Goal: Task Accomplishment & Management: Use online tool/utility

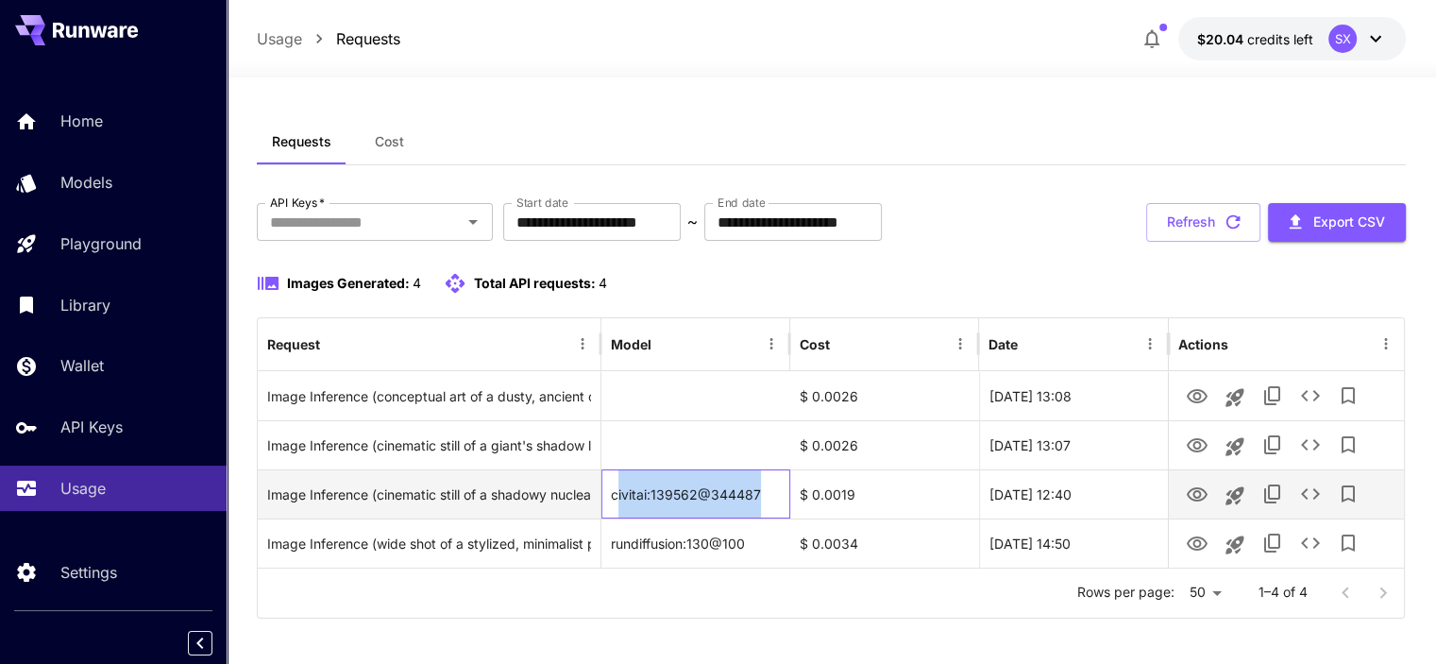
drag, startPoint x: 772, startPoint y: 490, endPoint x: 616, endPoint y: 498, distance: 156.0
click at [616, 498] on div "civitai:139562@344487" at bounding box center [696, 493] width 189 height 49
click at [738, 487] on div "civitai:139562@344487" at bounding box center [696, 493] width 189 height 49
drag, startPoint x: 624, startPoint y: 491, endPoint x: 705, endPoint y: 493, distance: 81.2
click at [699, 493] on div "civitai:139562@344487" at bounding box center [696, 493] width 189 height 49
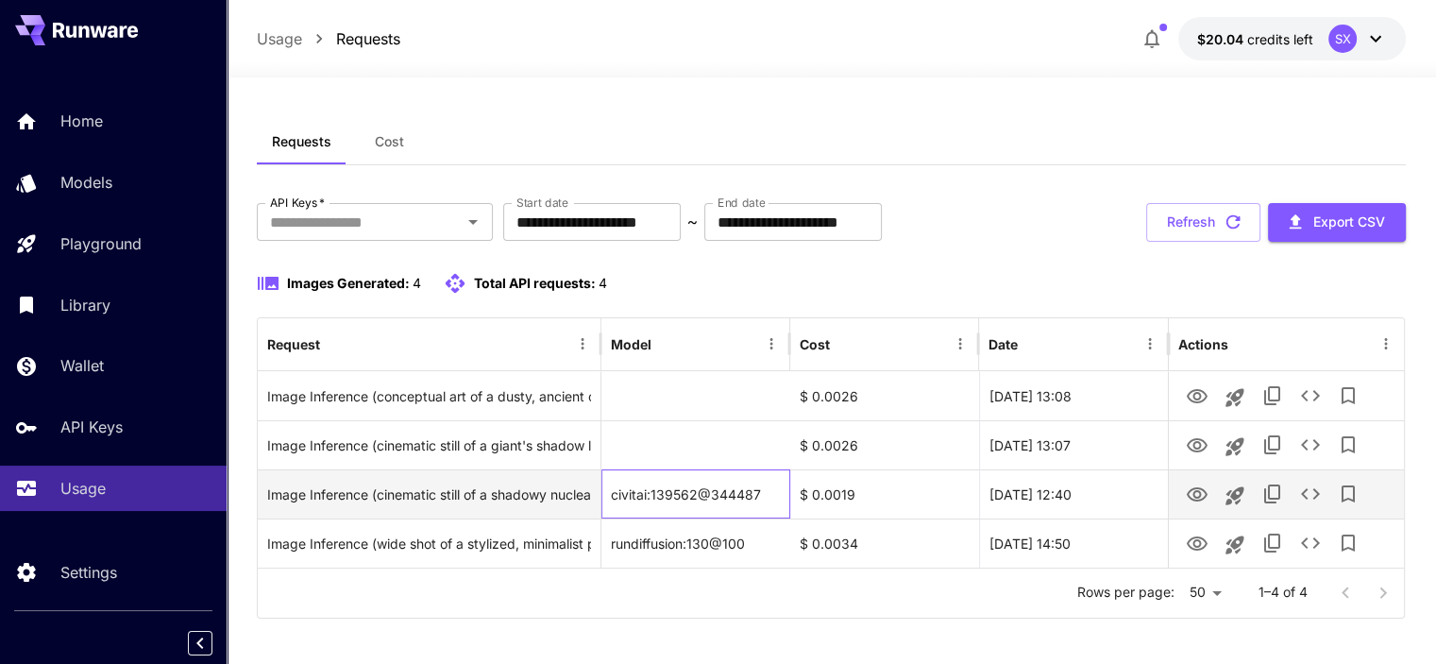
click at [755, 495] on div "civitai:139562@344487" at bounding box center [696, 493] width 189 height 49
drag, startPoint x: 665, startPoint y: 493, endPoint x: 731, endPoint y: 494, distance: 66.1
click at [731, 494] on div "civitai:139562@344487" at bounding box center [696, 493] width 189 height 49
click at [753, 496] on div "civitai:139562@344487" at bounding box center [696, 493] width 189 height 49
drag, startPoint x: 689, startPoint y: 496, endPoint x: 744, endPoint y: 495, distance: 54.8
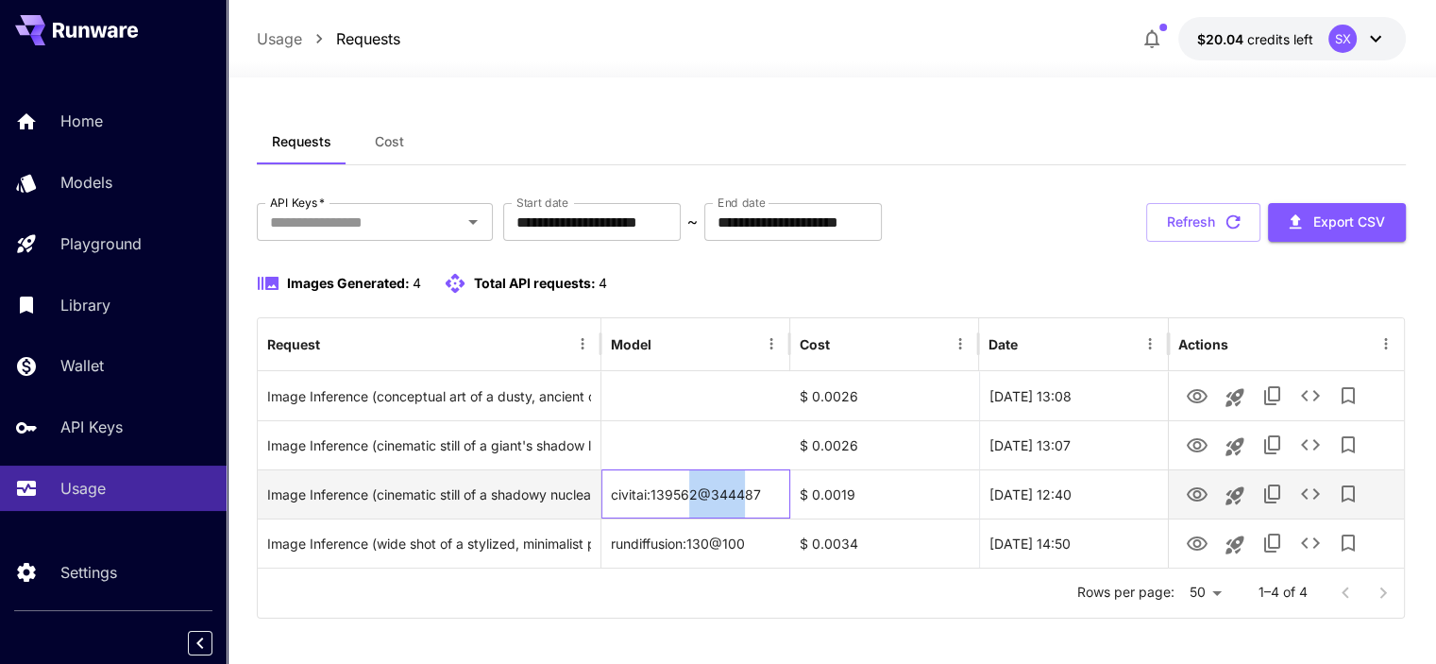
click at [744, 495] on div "civitai:139562@344487" at bounding box center [696, 493] width 189 height 49
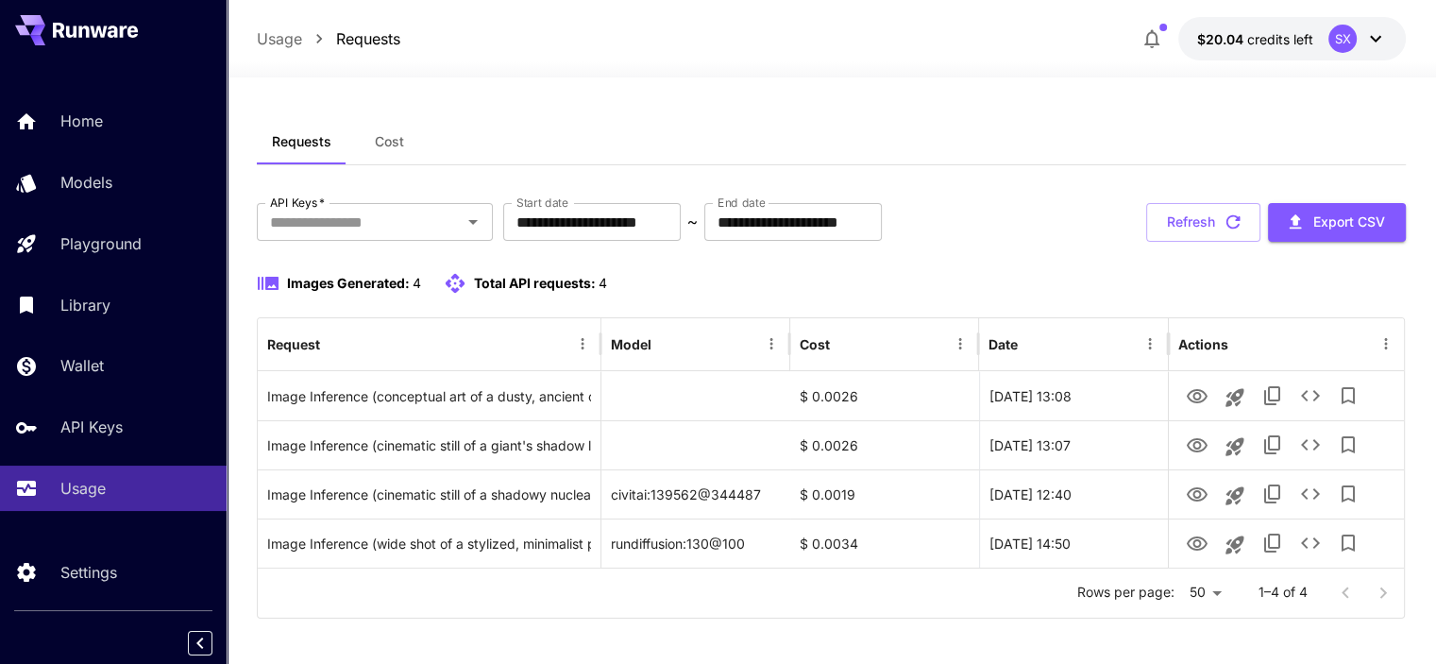
click at [735, 600] on div "Rows per page: 50 ** 1–4 of 4" at bounding box center [831, 592] width 1146 height 49
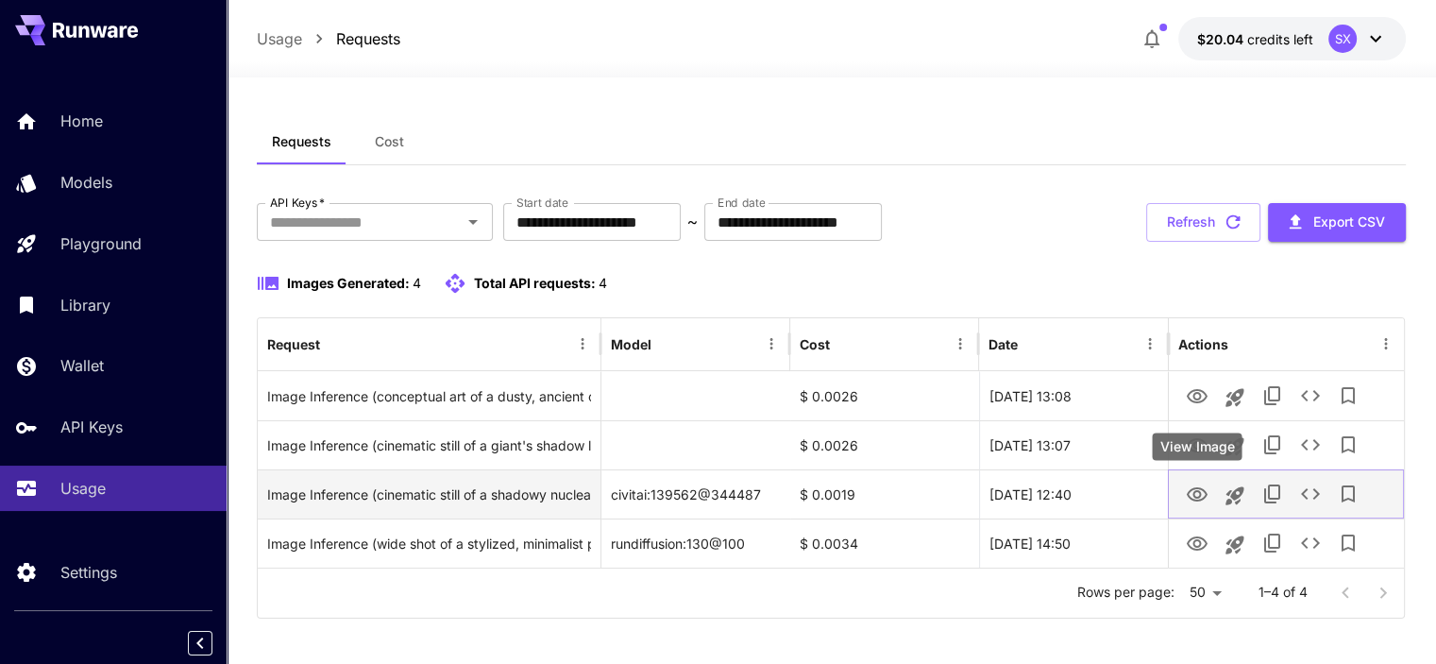
click at [1191, 493] on icon "View Image" at bounding box center [1197, 494] width 23 height 23
click at [1194, 490] on icon "View Image" at bounding box center [1197, 494] width 23 height 23
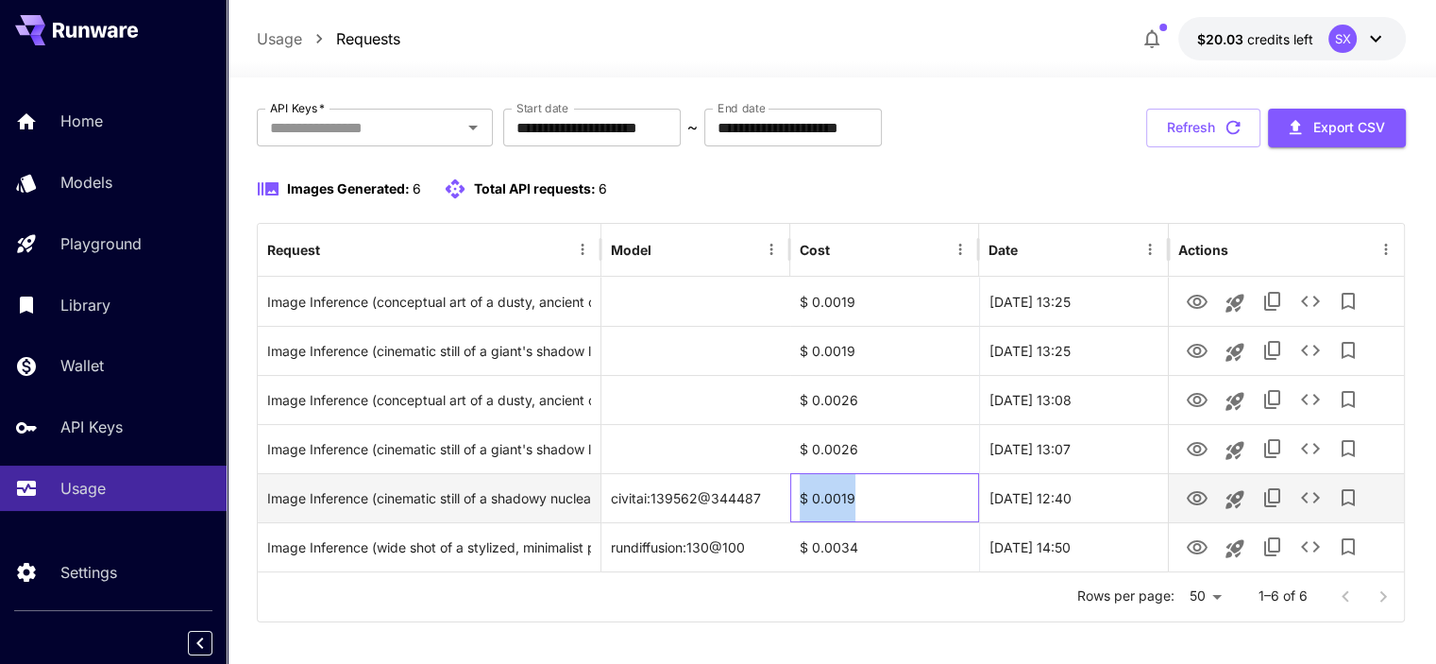
drag, startPoint x: 859, startPoint y: 497, endPoint x: 783, endPoint y: 494, distance: 76.5
click at [783, 494] on div "Image Inference (cinematic still of a shadowy nuclear missile in its immense un…" at bounding box center [831, 497] width 1146 height 49
click at [864, 501] on div "$ 0.0019" at bounding box center [884, 497] width 189 height 49
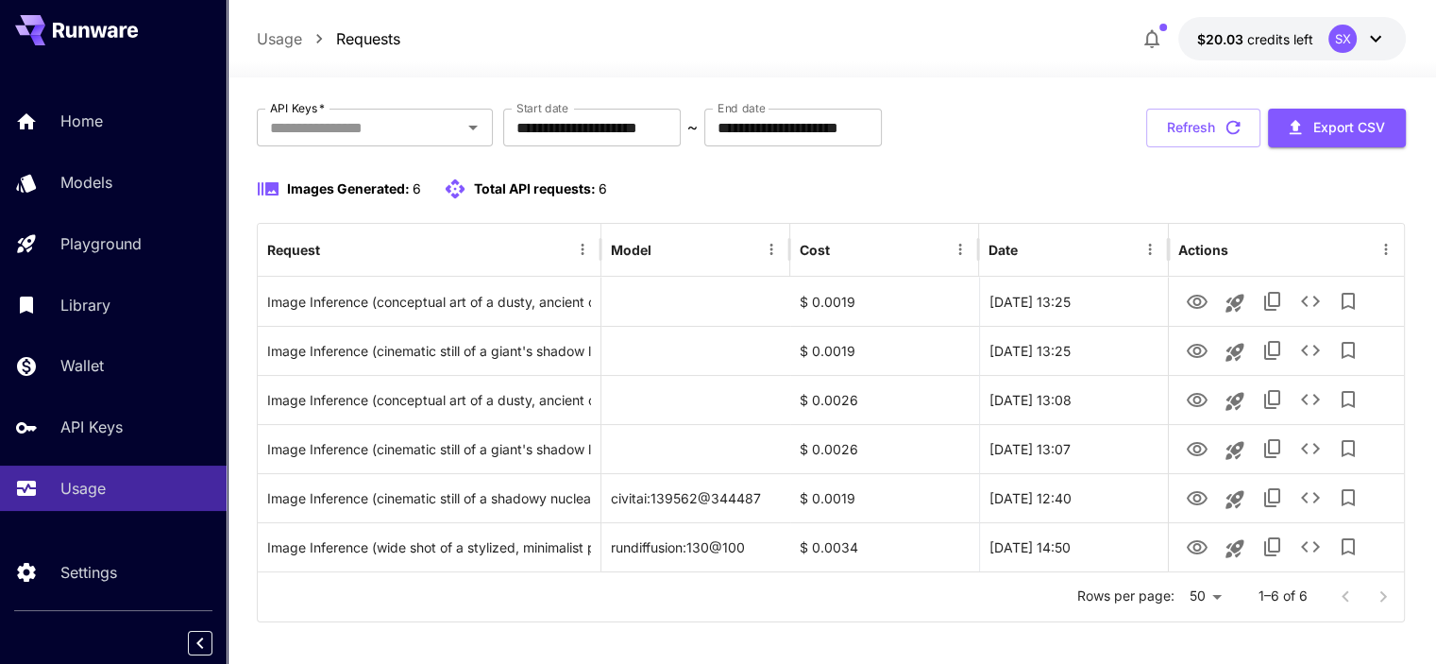
click at [1017, 32] on div "Usage Requests $20.03 credits left SX" at bounding box center [831, 38] width 1149 height 43
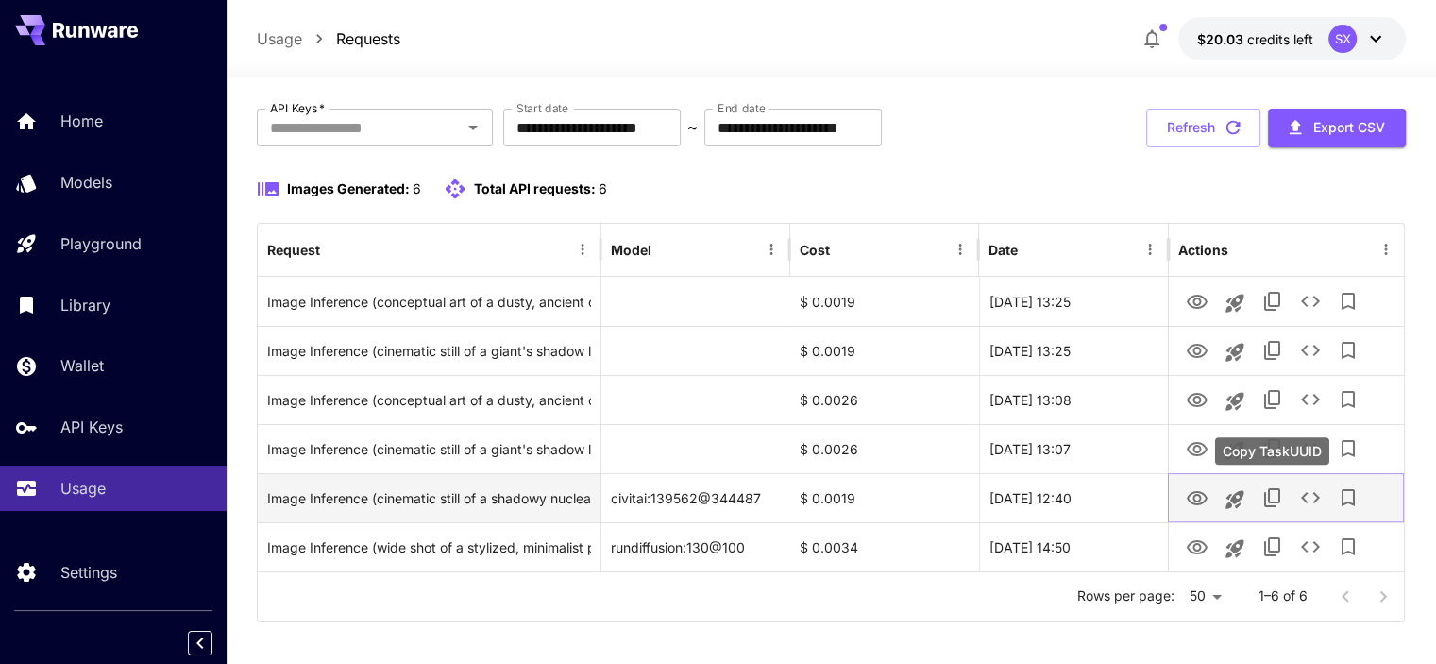
click at [1268, 494] on icon "Copy TaskUUID" at bounding box center [1272, 497] width 16 height 19
click at [1242, 495] on icon "Launch in playground" at bounding box center [1235, 499] width 18 height 18
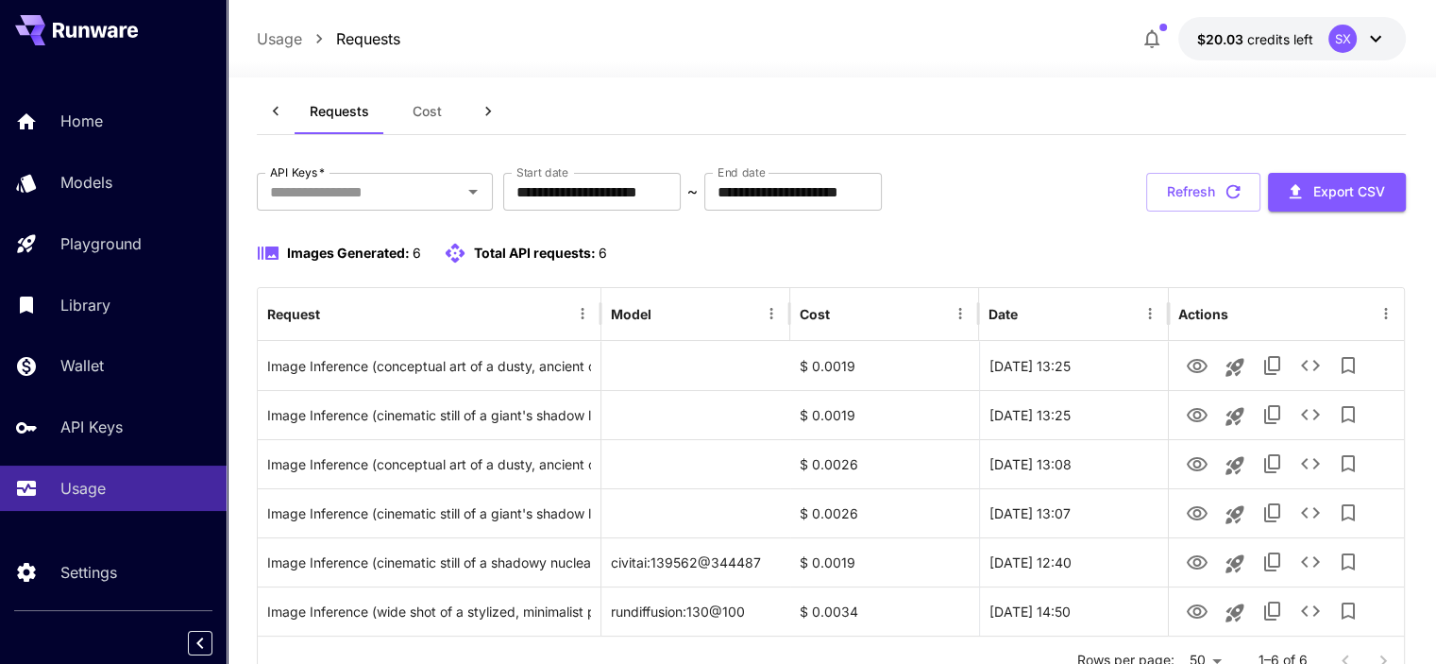
scroll to position [94, 0]
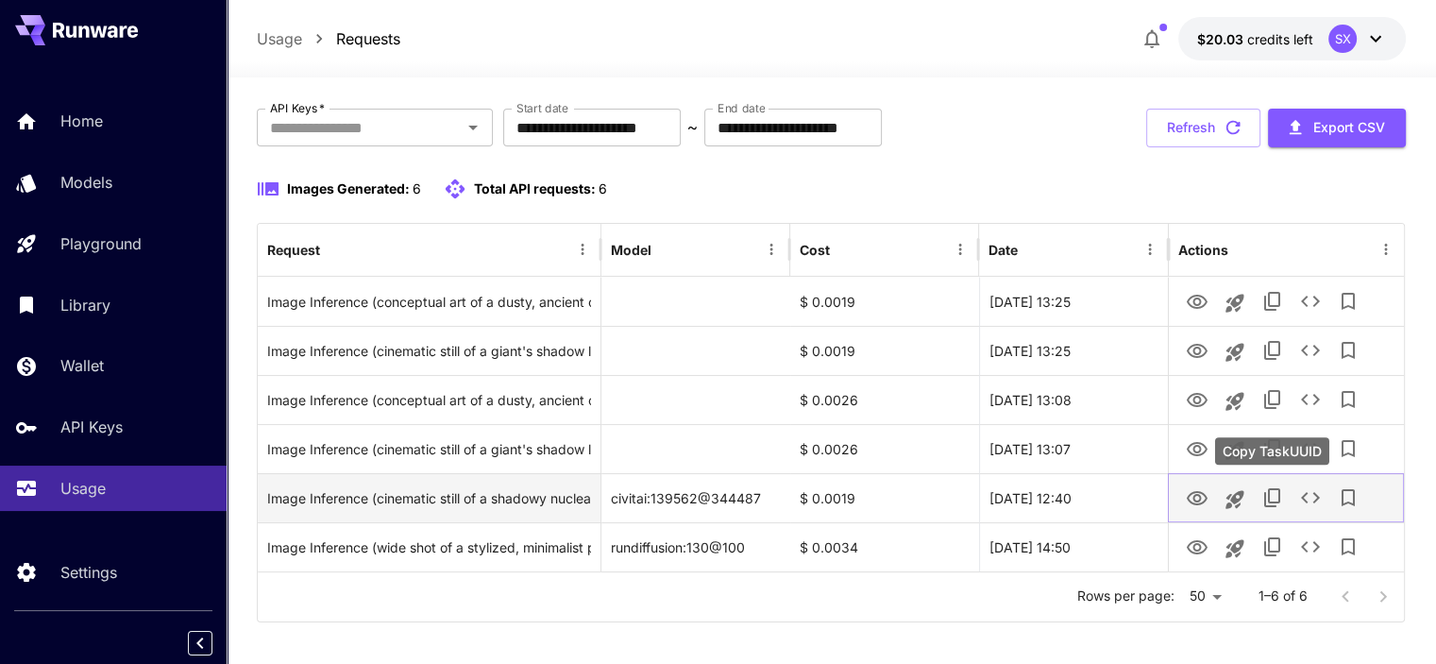
click at [1268, 497] on icon "Copy TaskUUID" at bounding box center [1272, 497] width 16 height 19
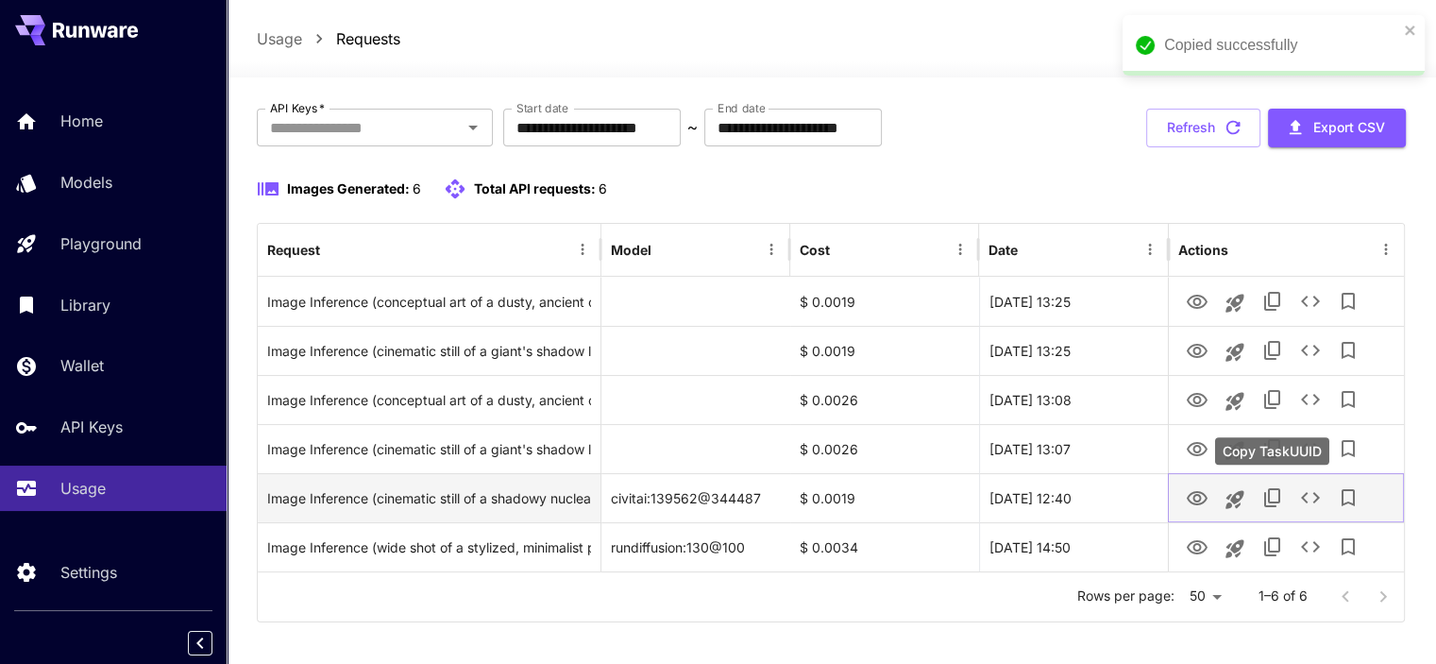
click at [1263, 497] on icon "Copy TaskUUID" at bounding box center [1273, 497] width 23 height 23
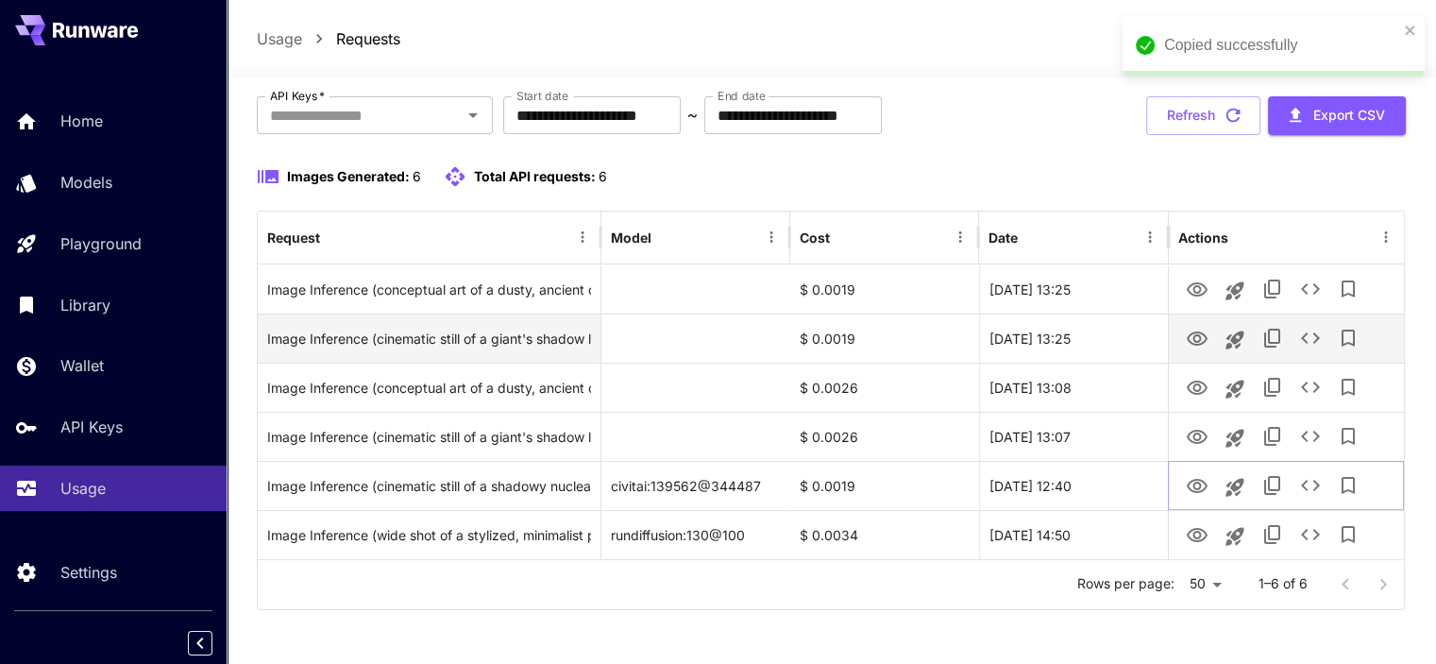
scroll to position [108, 0]
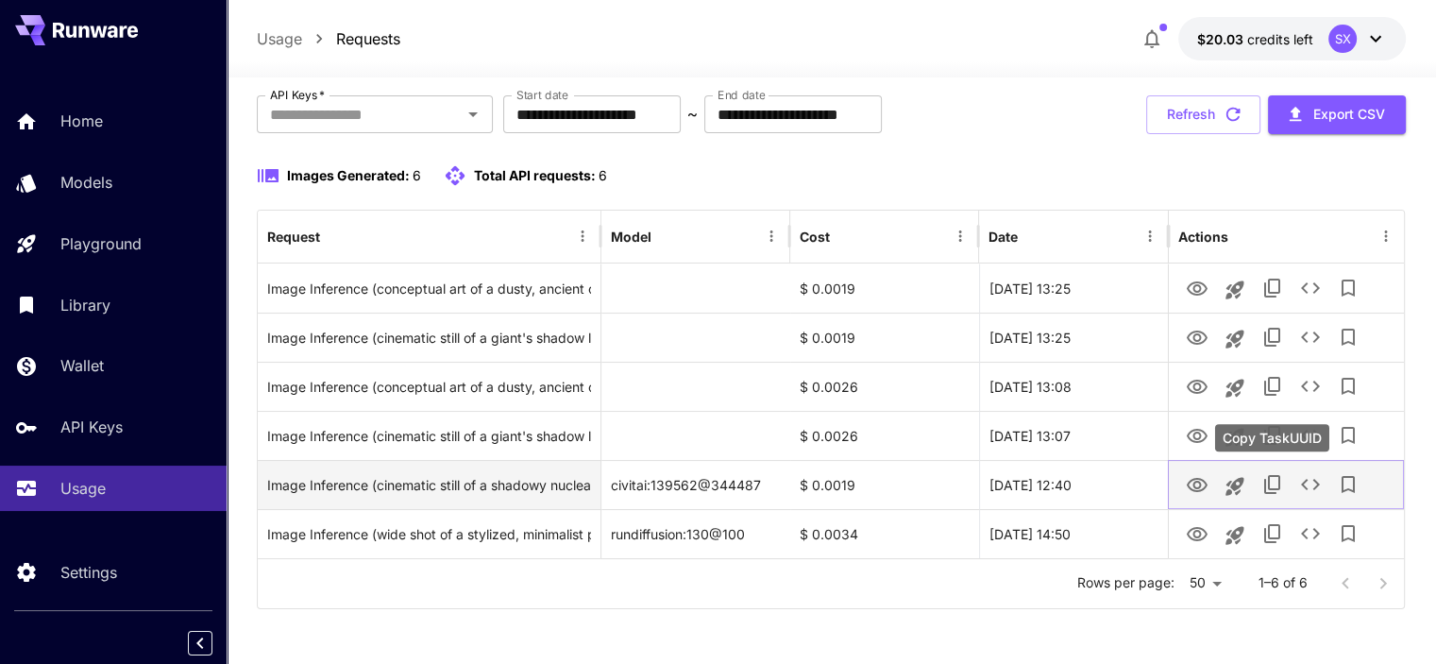
click at [1282, 479] on icon "Copy TaskUUID" at bounding box center [1273, 484] width 23 height 23
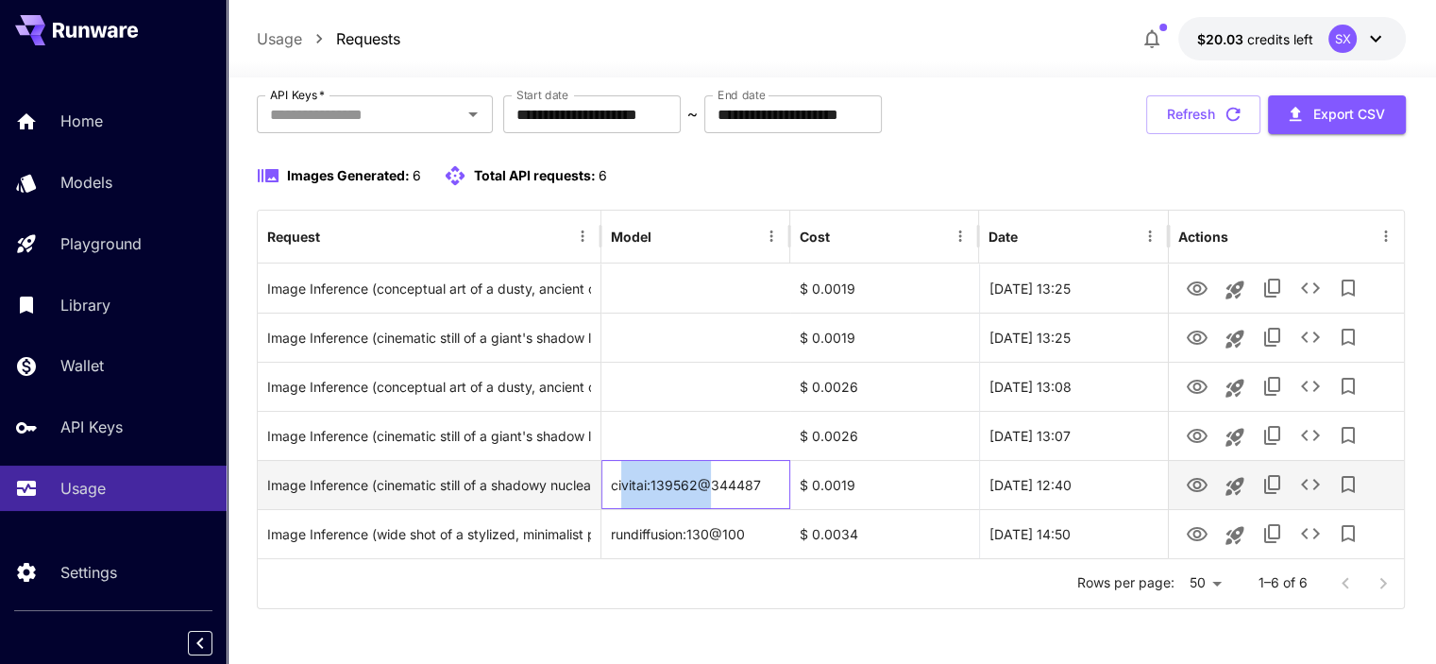
drag, startPoint x: 624, startPoint y: 482, endPoint x: 713, endPoint y: 481, distance: 88.8
click at [713, 481] on div "civitai:139562@344487" at bounding box center [696, 484] width 189 height 49
click at [772, 483] on div "civitai:139562@344487" at bounding box center [696, 484] width 189 height 49
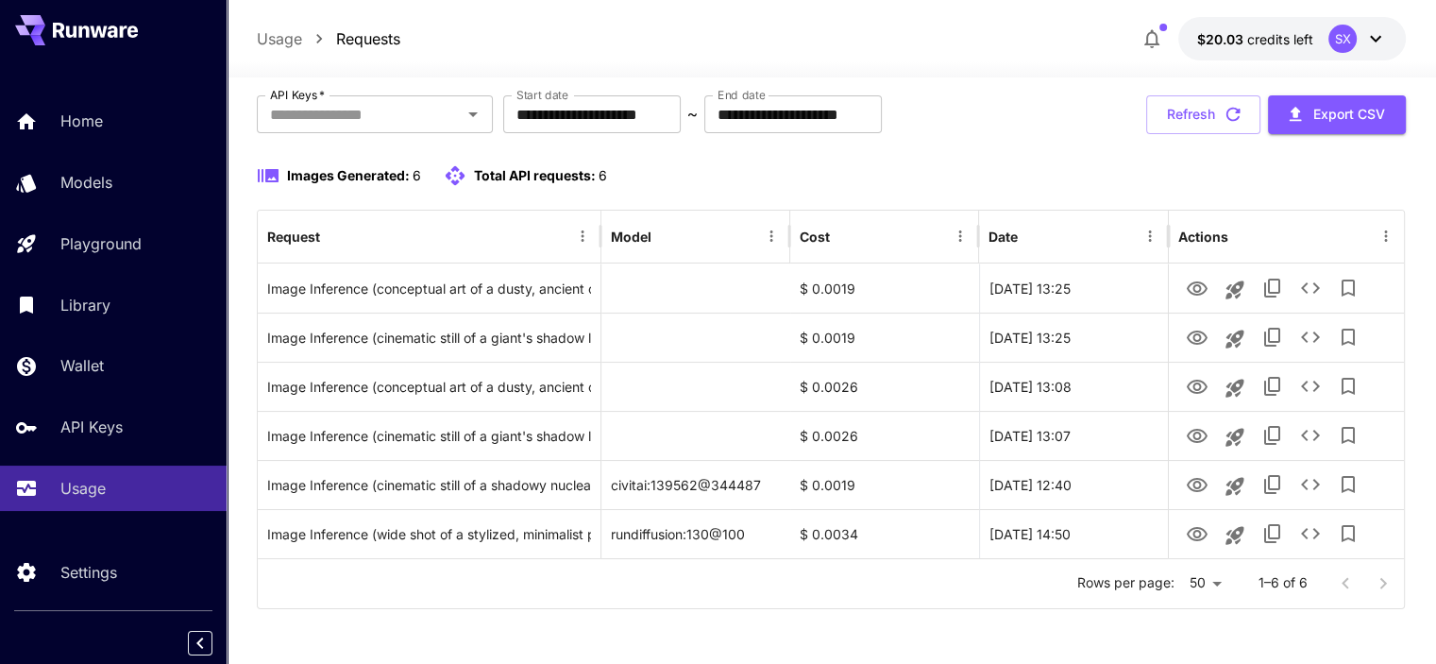
click at [747, 601] on div "Rows per page: 50 ** 1–6 of 6" at bounding box center [831, 583] width 1146 height 49
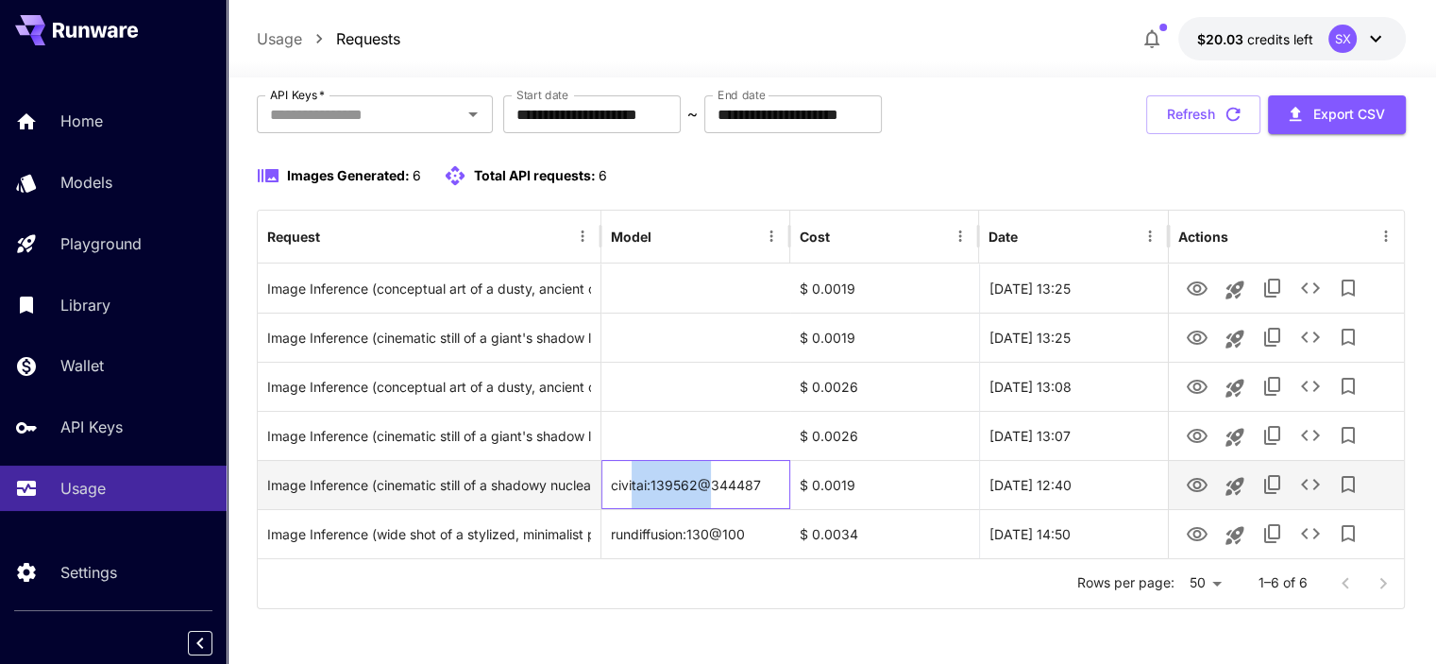
drag, startPoint x: 631, startPoint y: 478, endPoint x: 711, endPoint y: 477, distance: 80.3
click at [711, 477] on div "civitai:139562@344487" at bounding box center [696, 484] width 189 height 49
click at [763, 483] on div "civitai:139562@344487" at bounding box center [696, 484] width 189 height 49
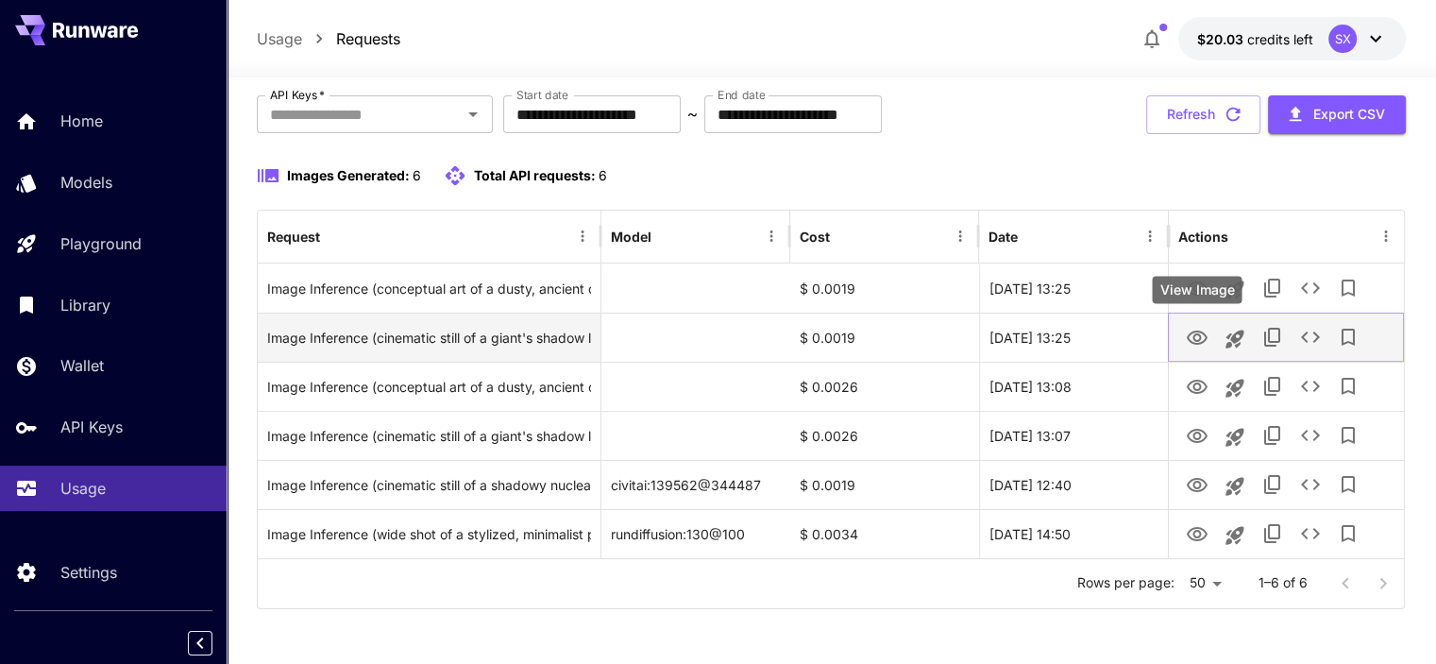
click at [1195, 335] on icon "View Image" at bounding box center [1197, 338] width 23 height 23
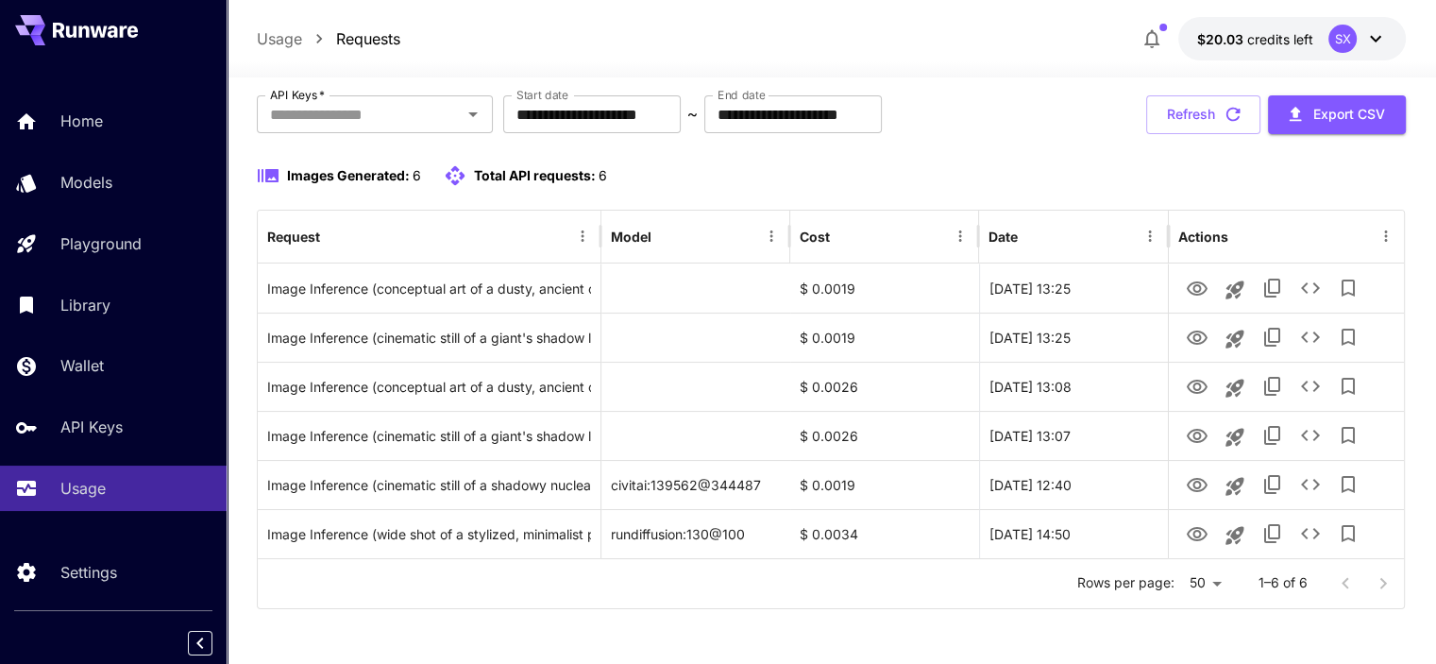
click at [671, 428] on div at bounding box center [696, 435] width 189 height 49
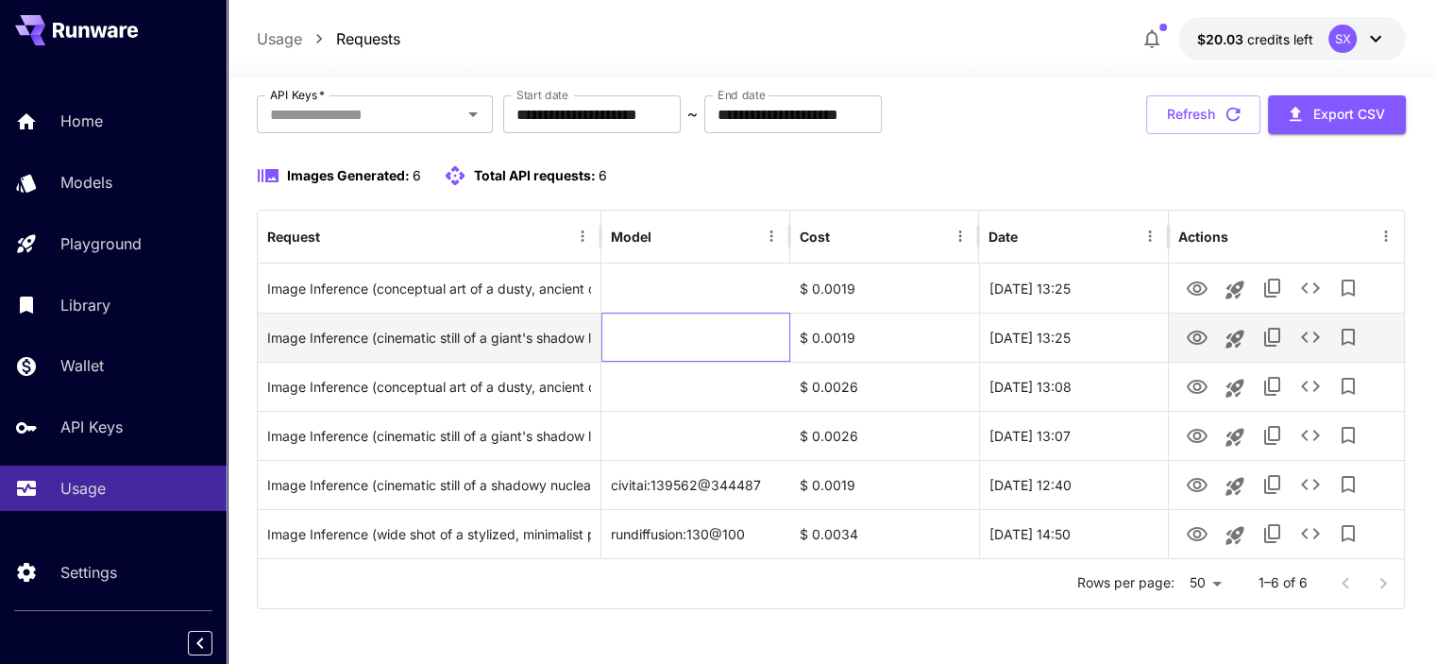
click at [672, 335] on div at bounding box center [696, 337] width 189 height 49
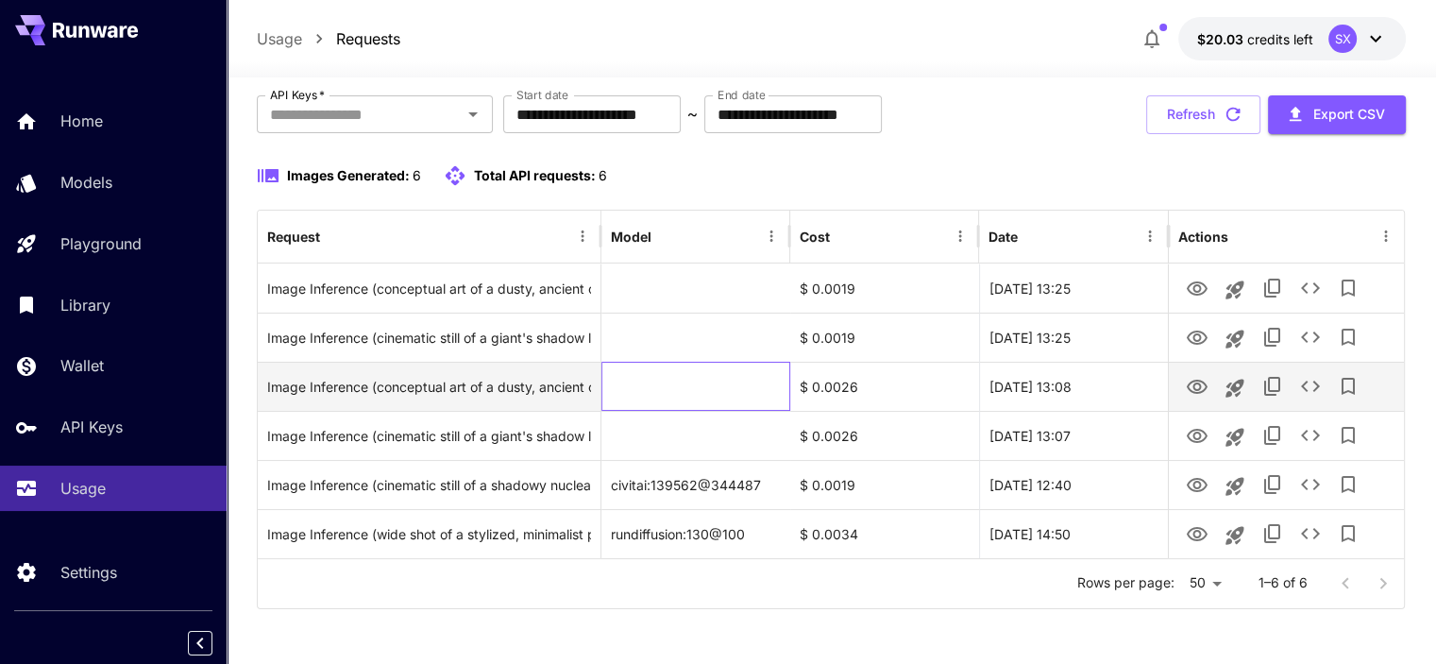
click at [671, 381] on div at bounding box center [696, 386] width 189 height 49
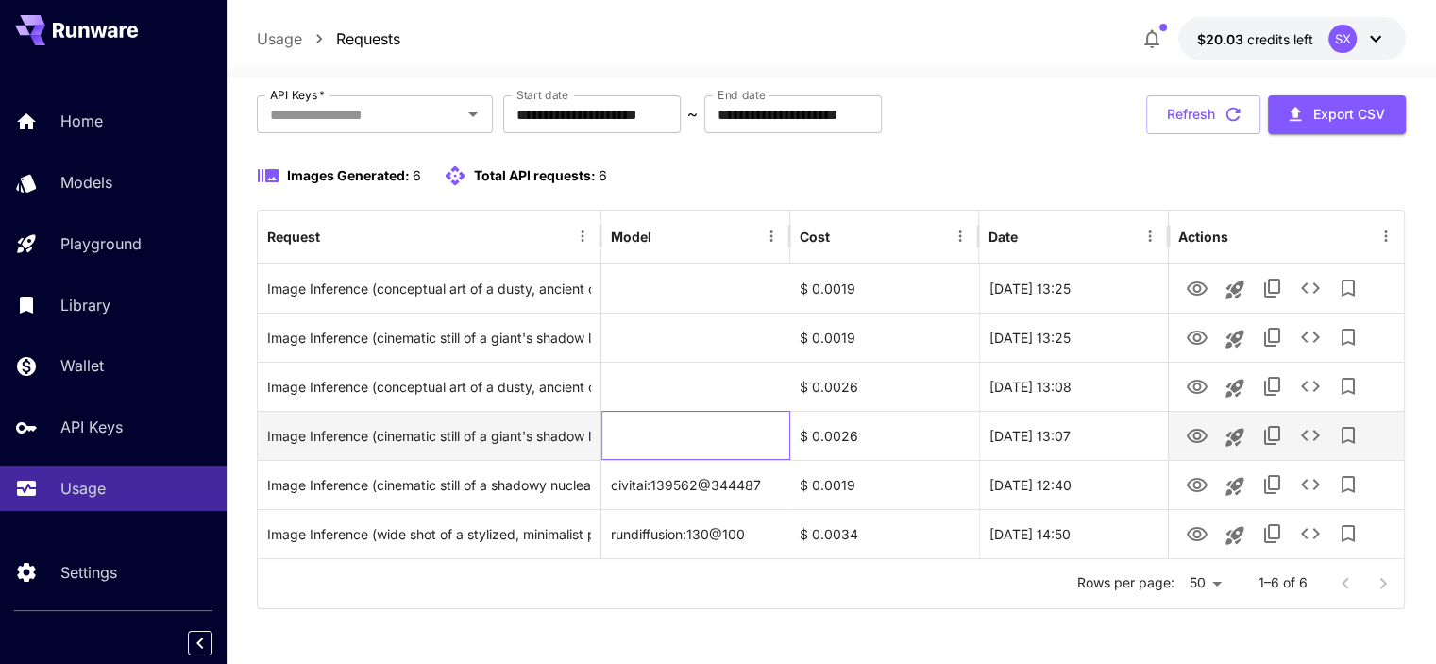
click at [663, 419] on div at bounding box center [696, 435] width 189 height 49
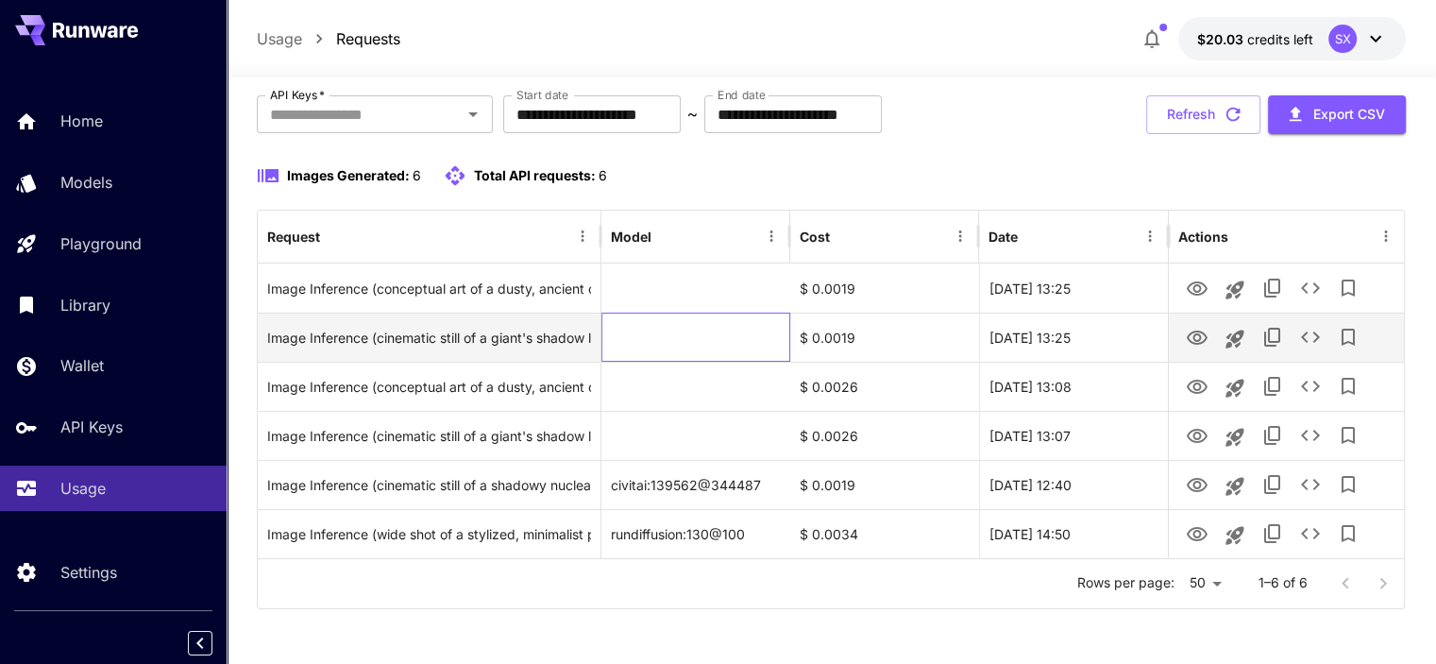
click at [680, 344] on div at bounding box center [696, 337] width 189 height 49
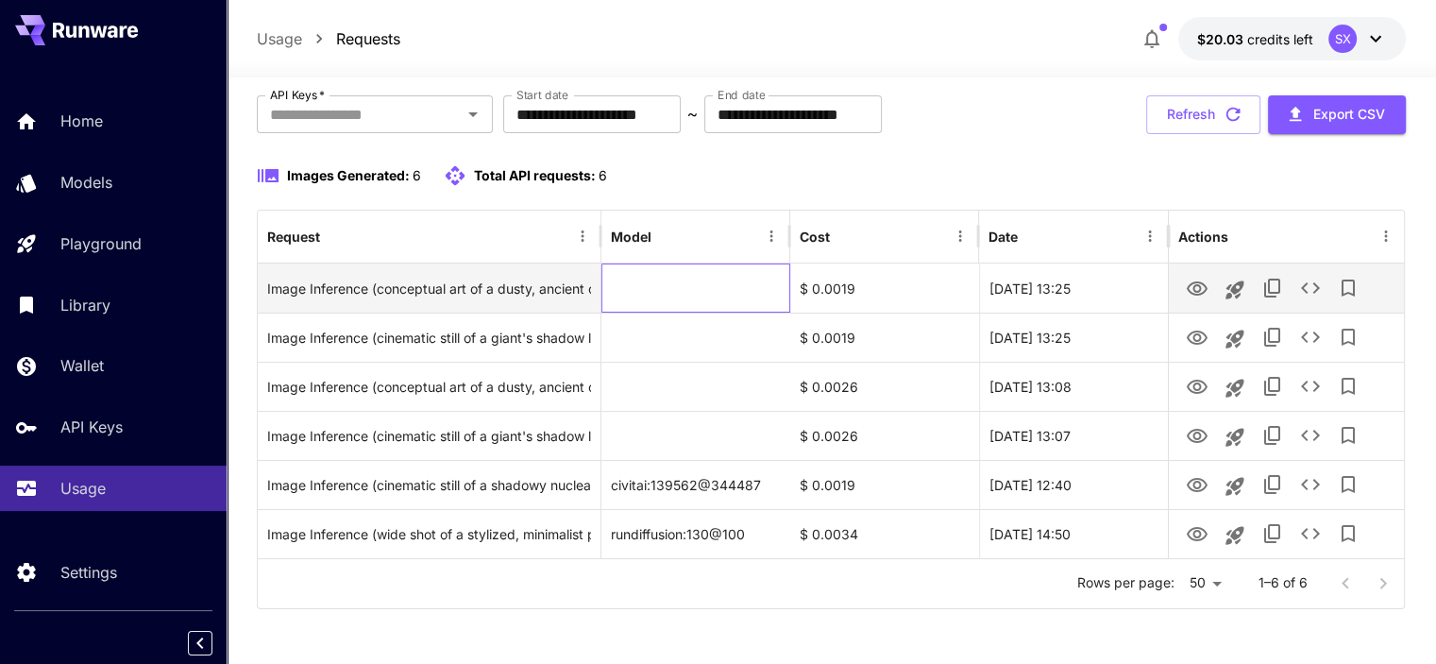
click at [680, 280] on div at bounding box center [696, 287] width 189 height 49
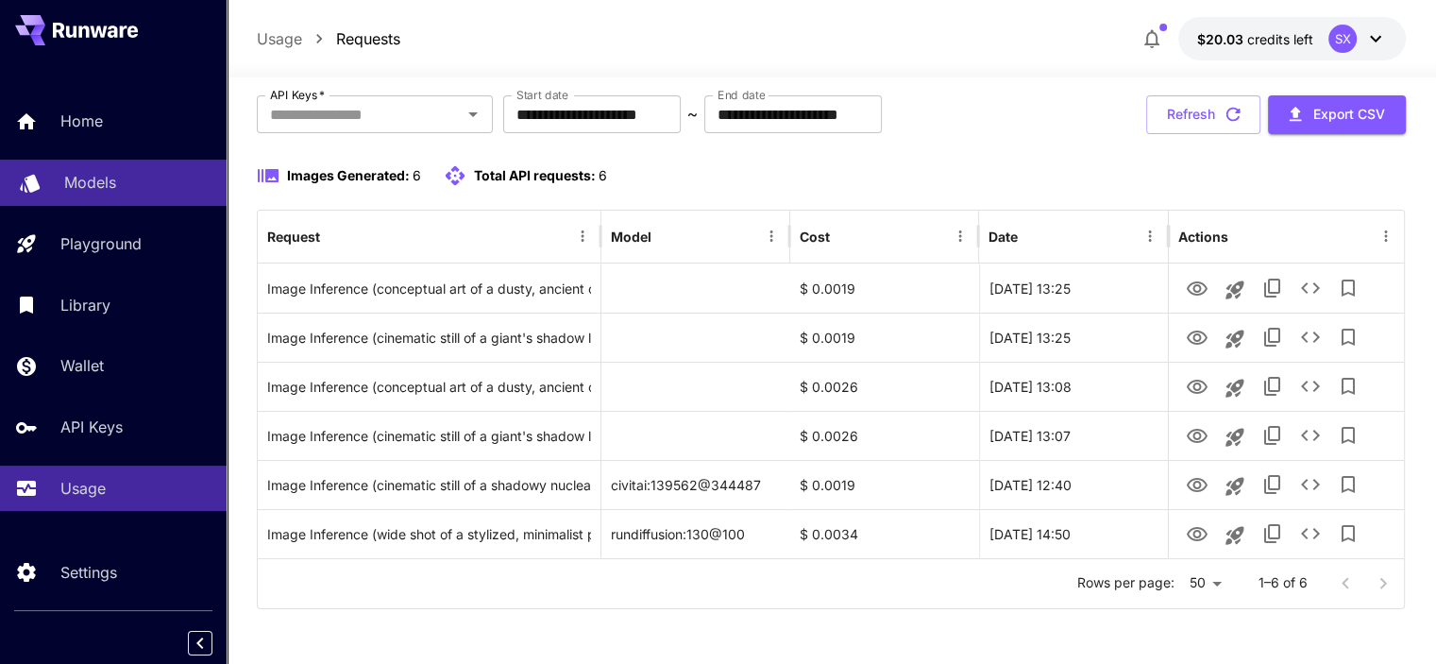
click at [120, 188] on div "Models" at bounding box center [137, 182] width 147 height 23
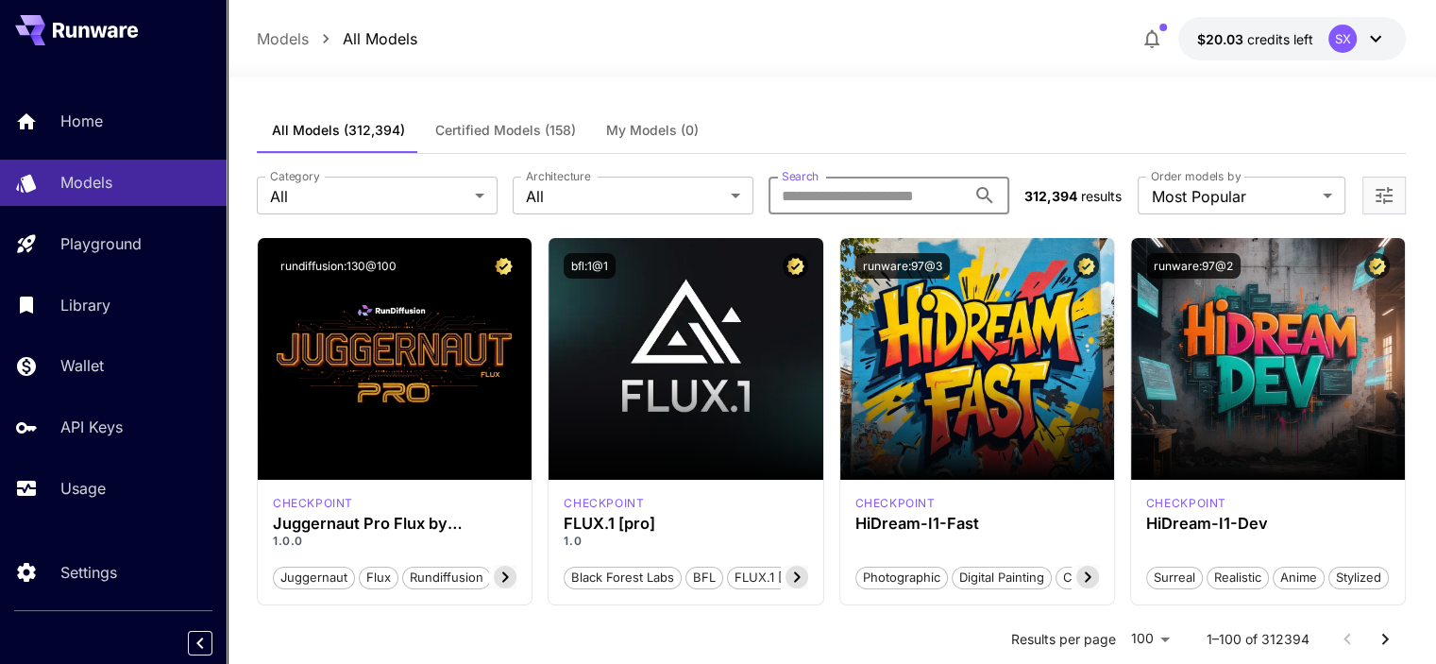
click at [840, 196] on input "Search" at bounding box center [867, 196] width 197 height 38
paste input "*******"
type input "*******"
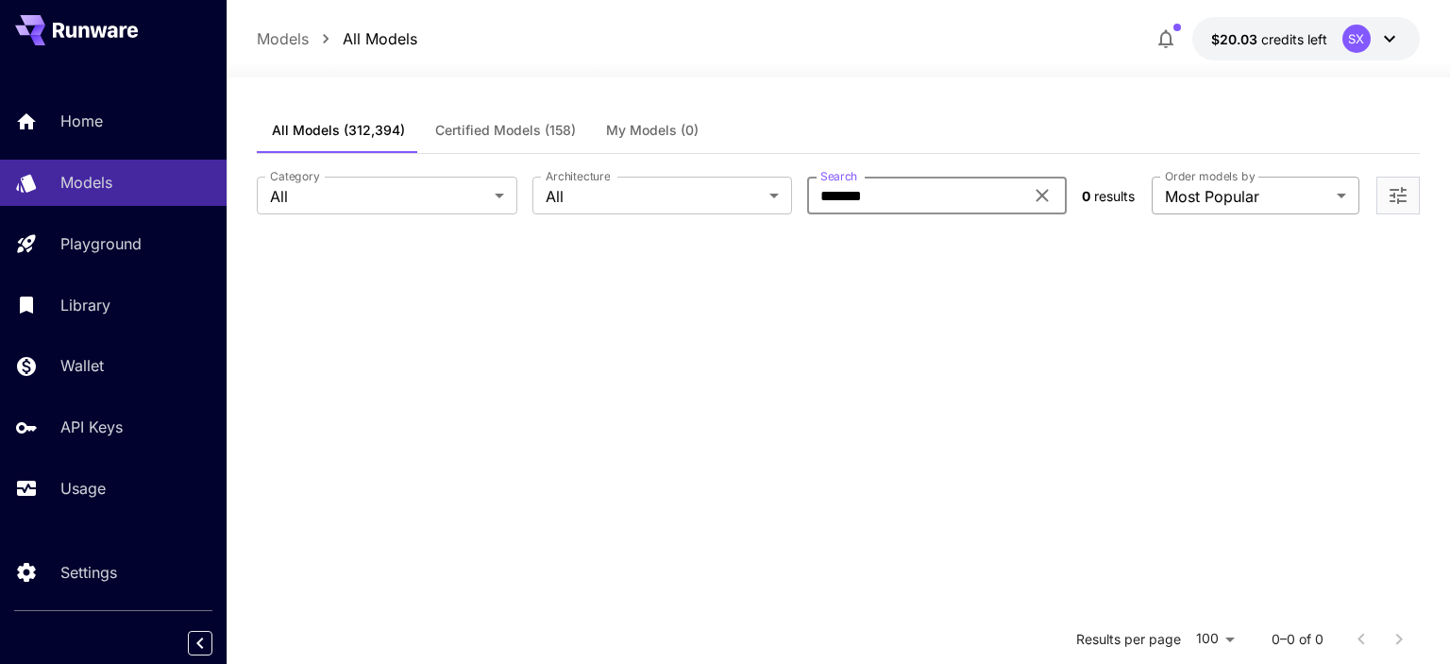
click at [1200, 194] on body "**********" at bounding box center [725, 503] width 1450 height 1007
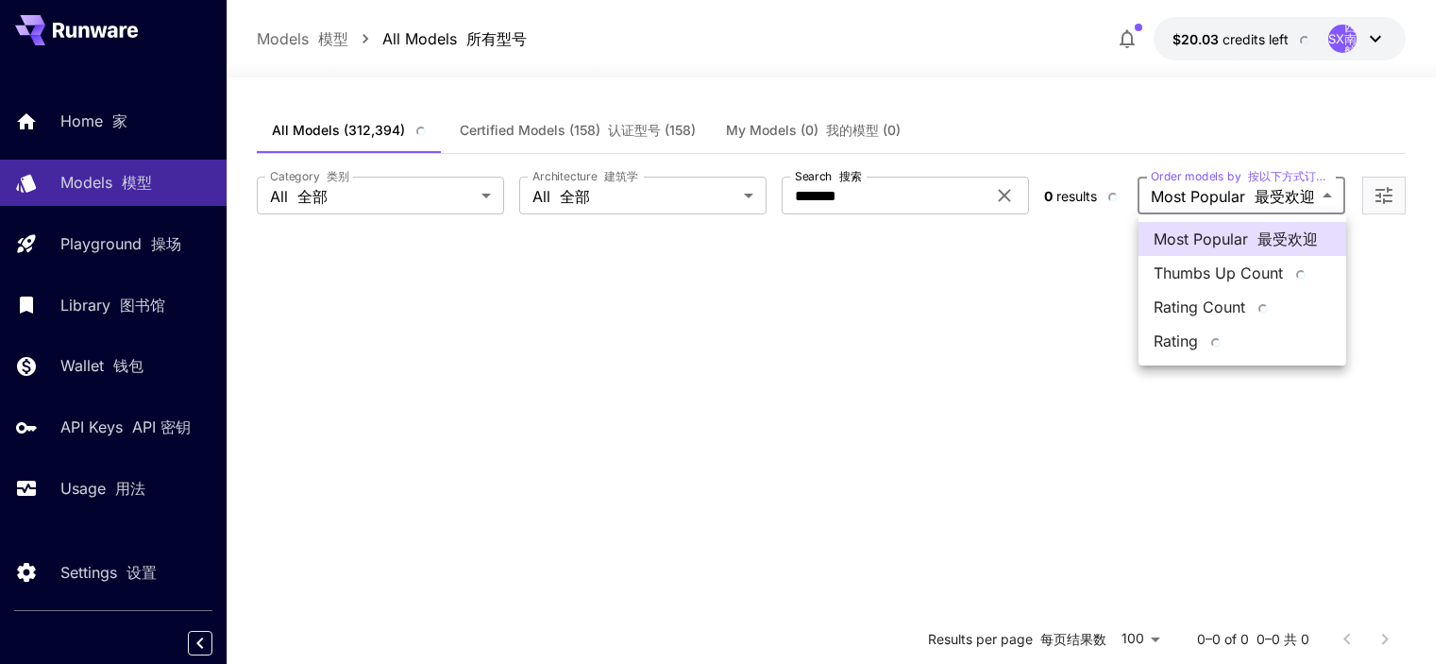
click at [1032, 195] on div at bounding box center [725, 332] width 1450 height 664
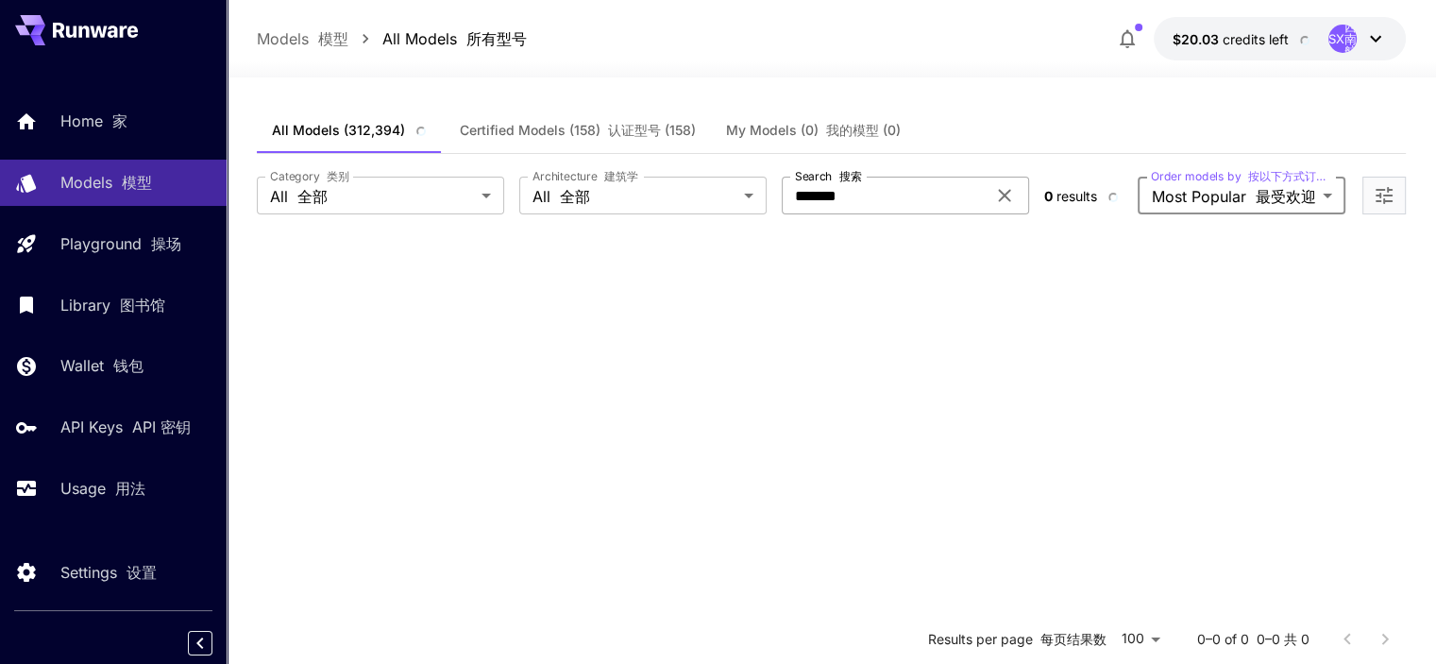
click at [1003, 198] on icon at bounding box center [1004, 195] width 23 height 23
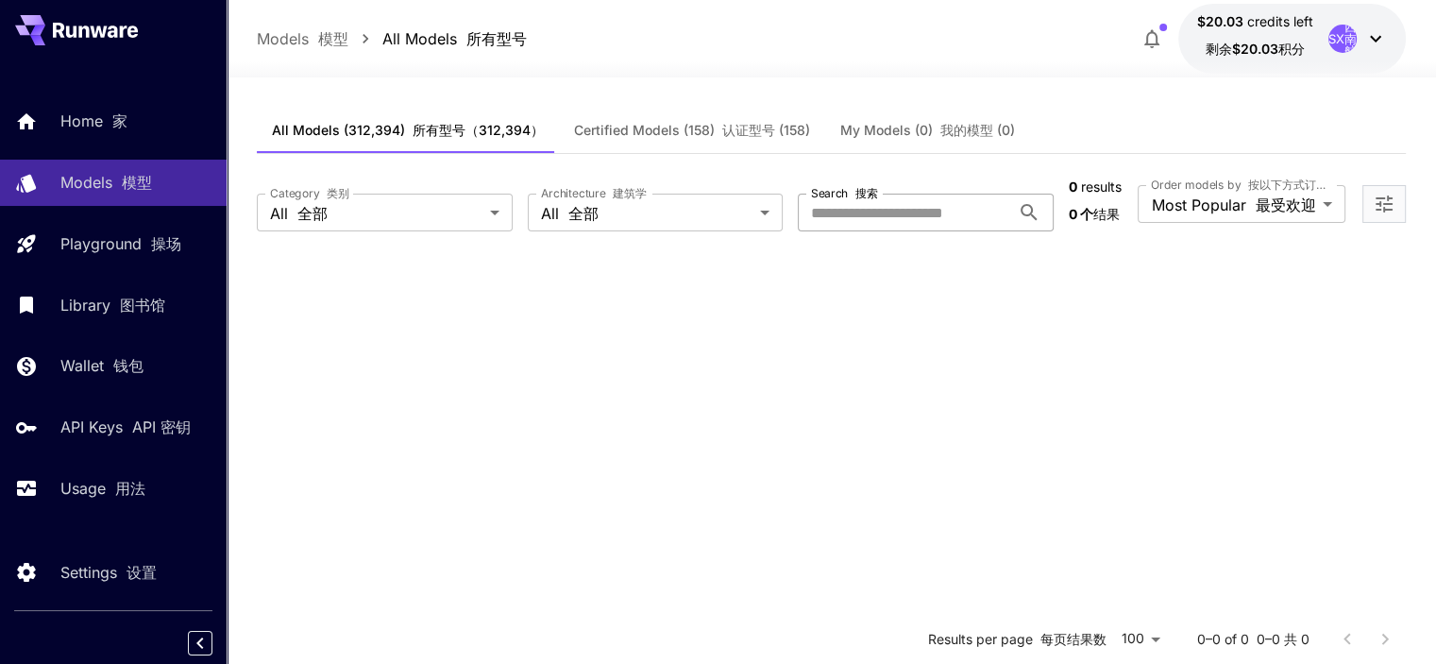
click at [890, 129] on span "My Models (0) 我的模型 (0)" at bounding box center [927, 130] width 175 height 17
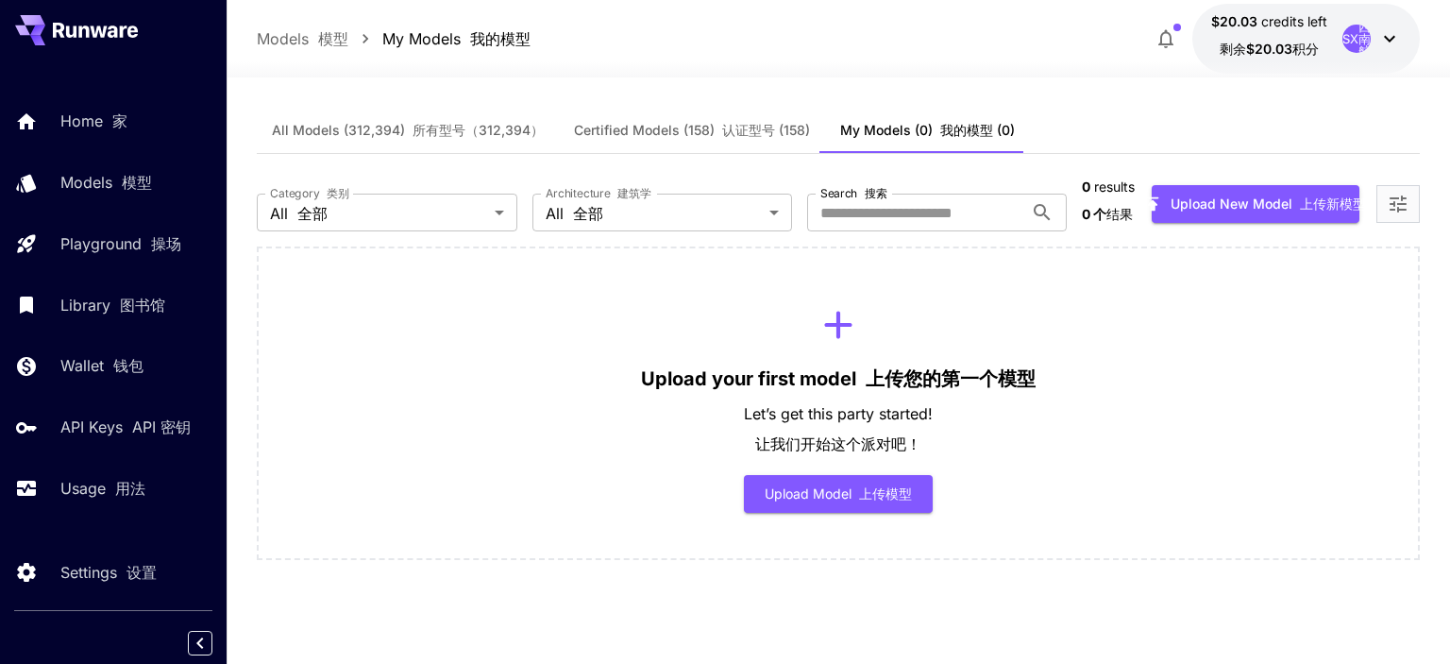
click at [413, 124] on font "所有型号（312,394）" at bounding box center [478, 130] width 131 height 16
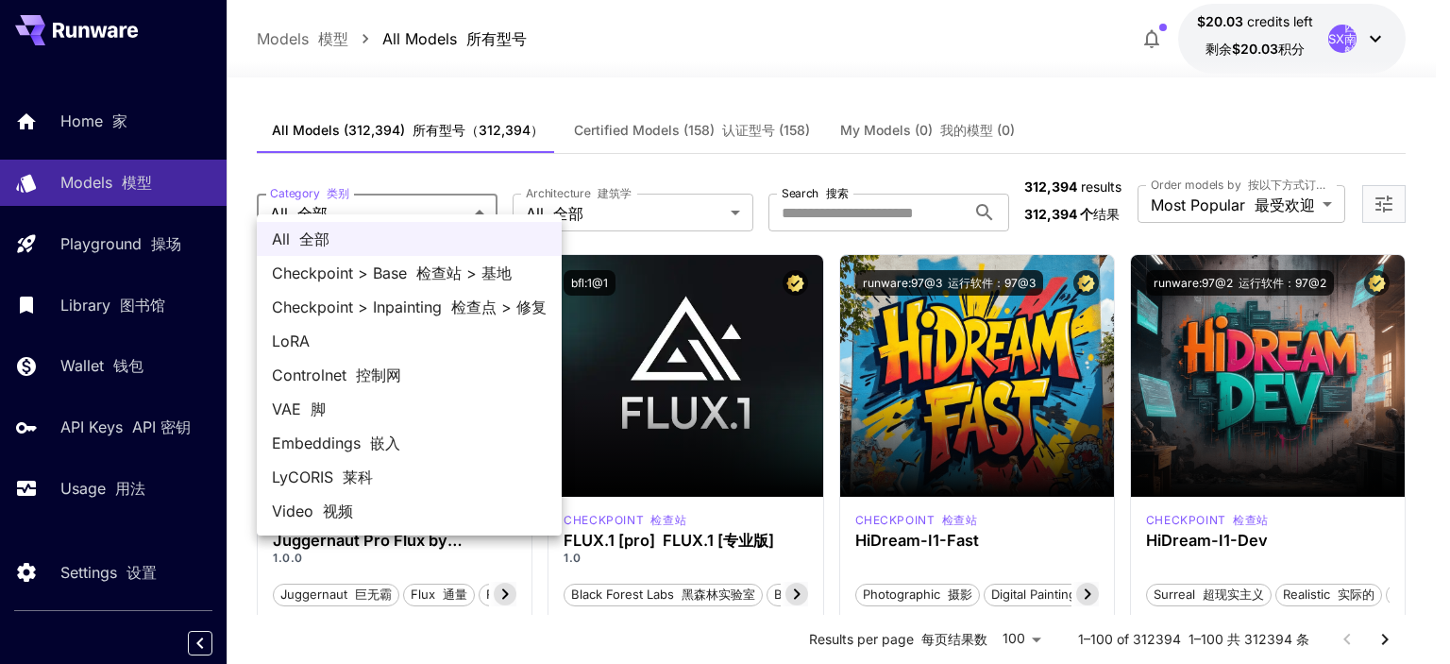
click at [624, 74] on div at bounding box center [725, 332] width 1450 height 664
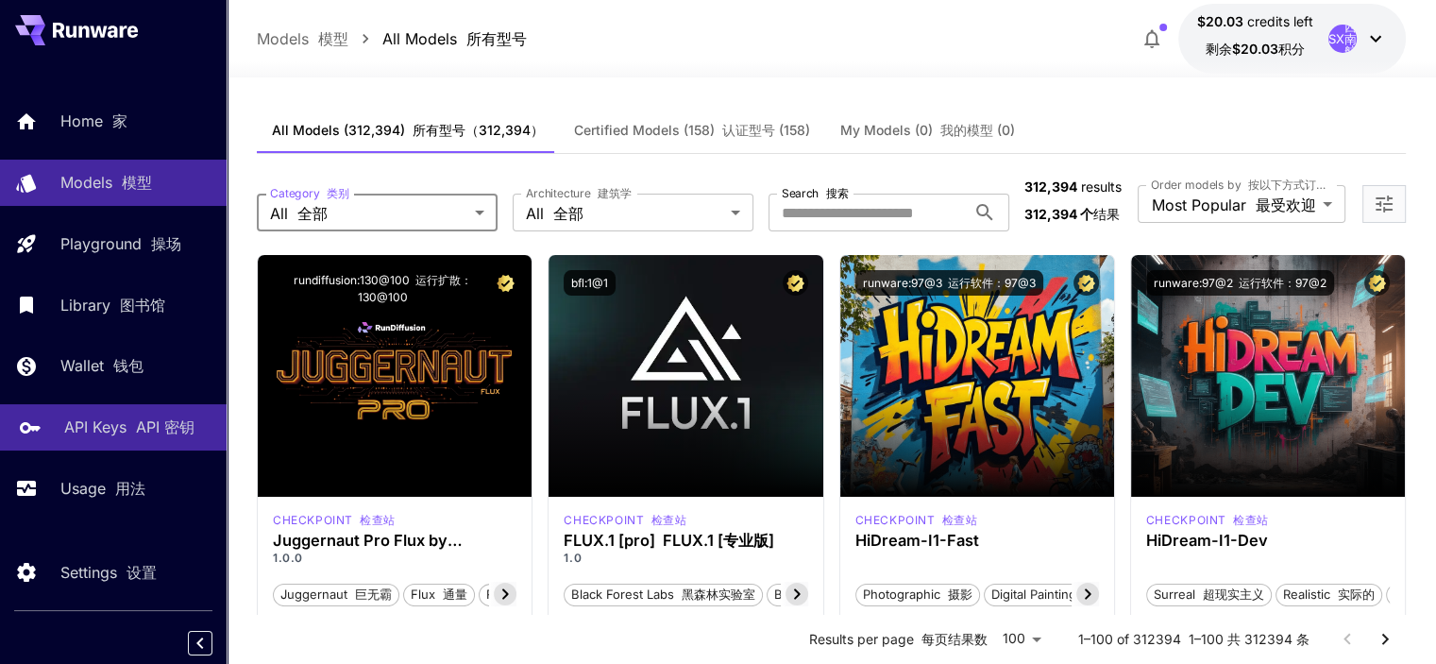
click at [137, 433] on font "API 密钥" at bounding box center [165, 426] width 59 height 19
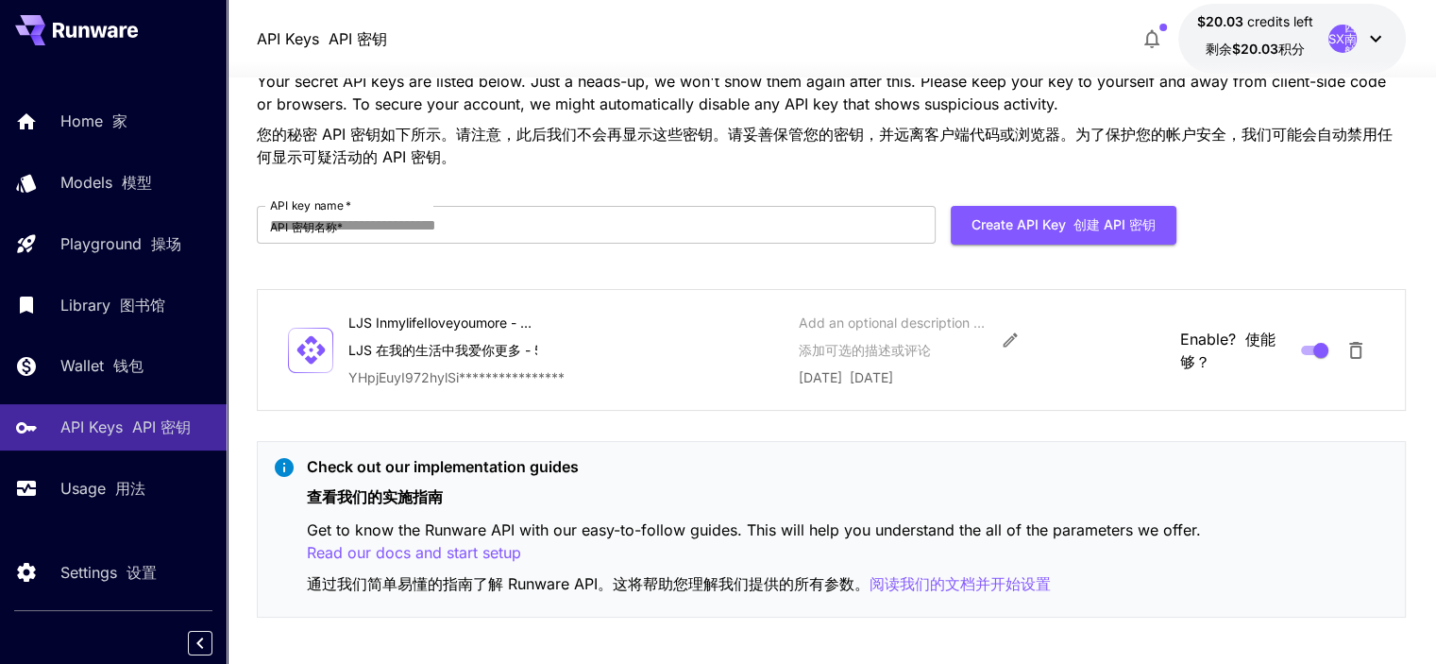
scroll to position [92, 0]
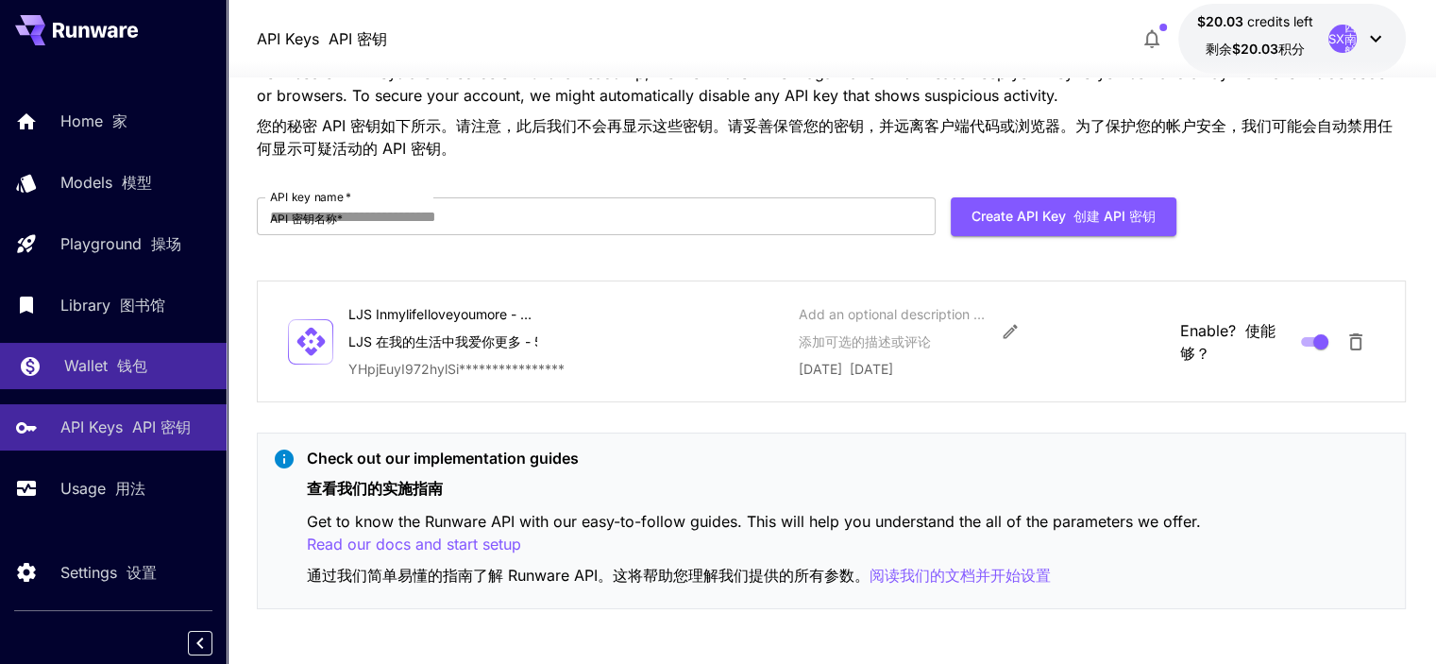
click at [163, 354] on link "Wallet 钱包" at bounding box center [113, 366] width 227 height 46
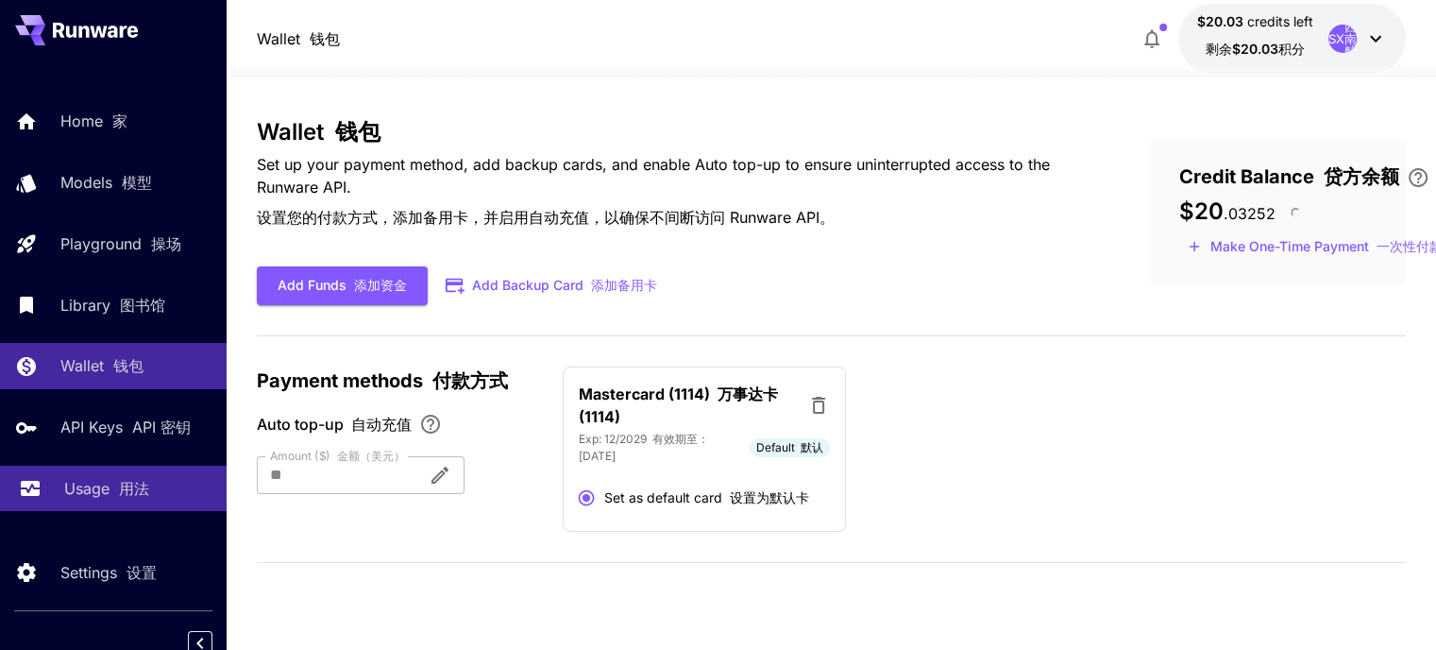
click at [128, 495] on font "用法" at bounding box center [134, 488] width 30 height 19
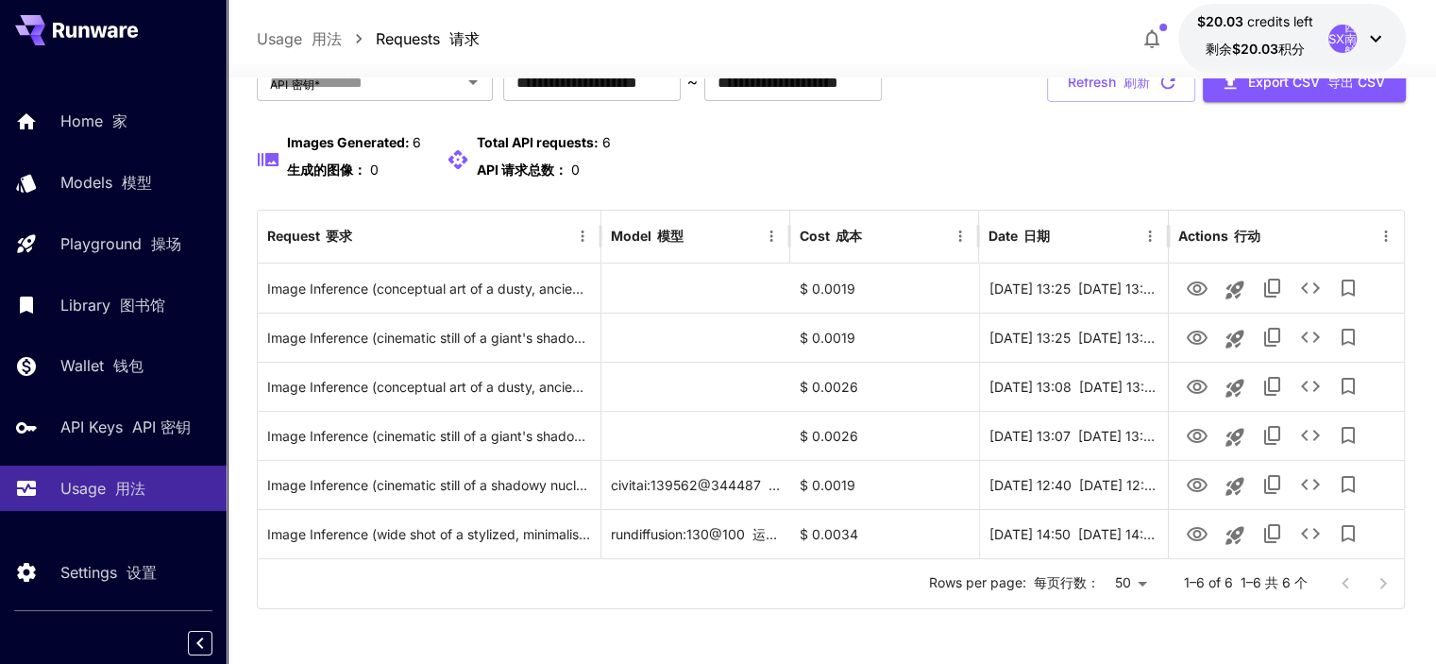
scroll to position [108, 0]
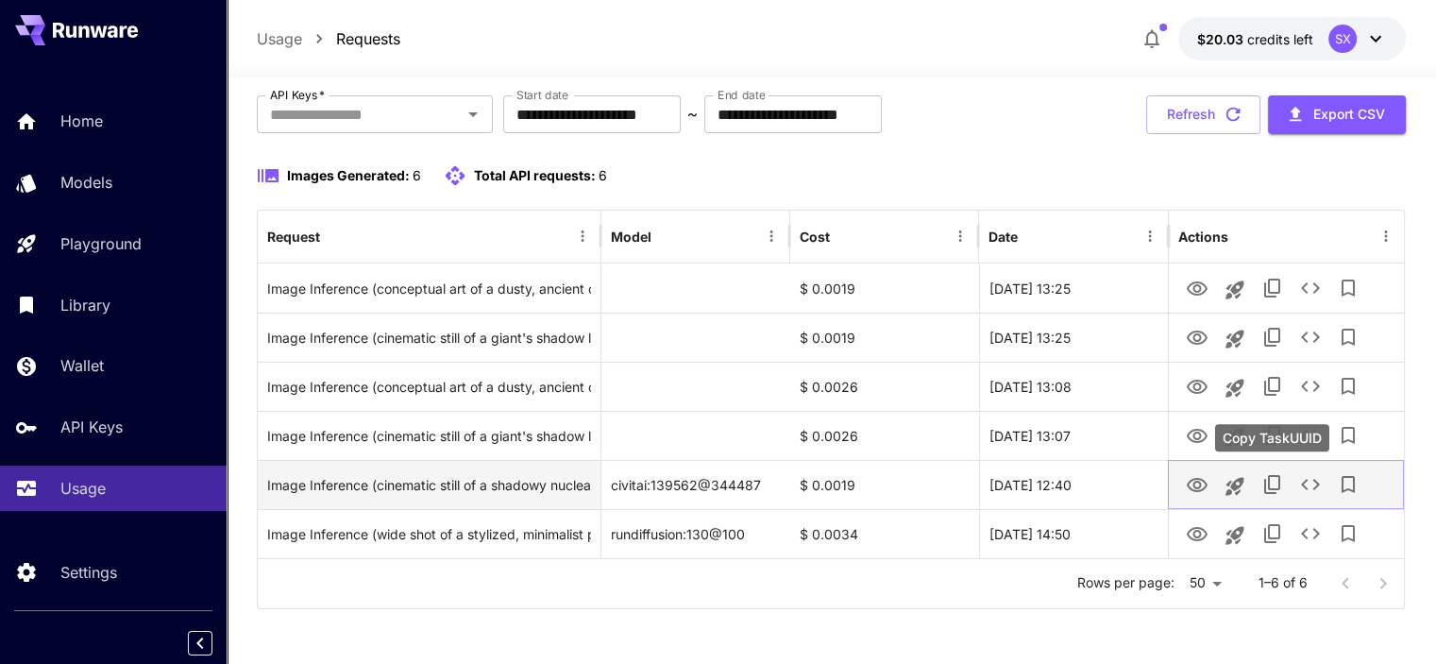
click at [1282, 480] on icon "Copy TaskUUID" at bounding box center [1273, 484] width 23 height 23
click at [1280, 483] on icon "Copy TaskUUID" at bounding box center [1272, 484] width 16 height 19
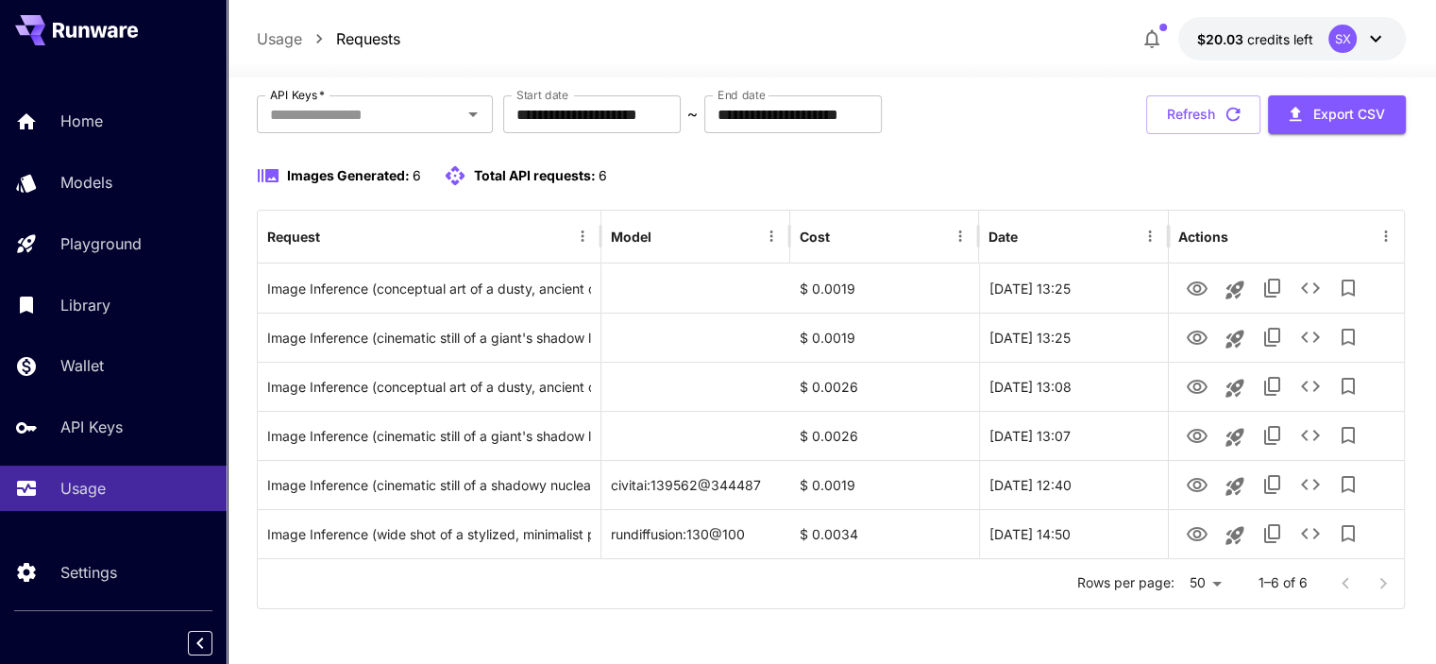
drag, startPoint x: 1111, startPoint y: 173, endPoint x: 1111, endPoint y: 193, distance: 19.8
click at [1111, 173] on div "Images Generated: 6 Total API requests: 6" at bounding box center [831, 175] width 1149 height 23
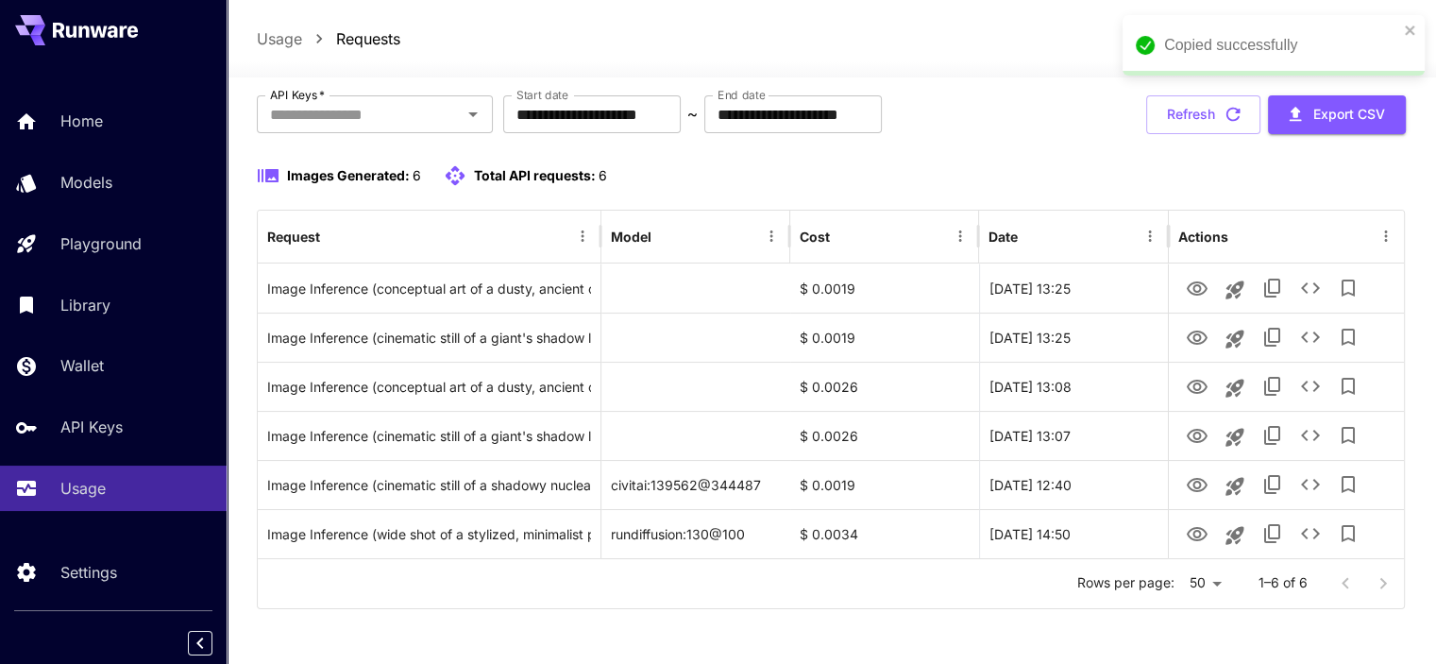
click at [1078, 96] on div "**********" at bounding box center [831, 114] width 1149 height 39
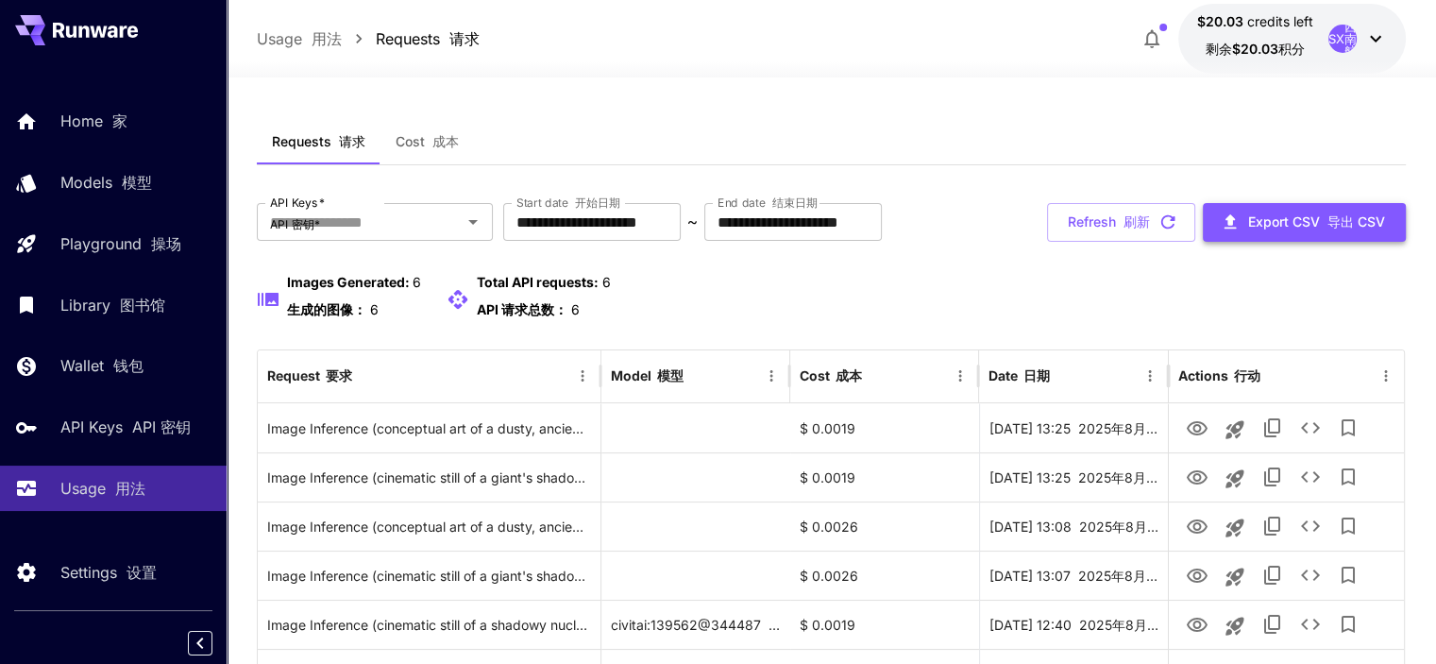
click at [1318, 219] on button "Export CSV 导出 CSV" at bounding box center [1304, 222] width 203 height 39
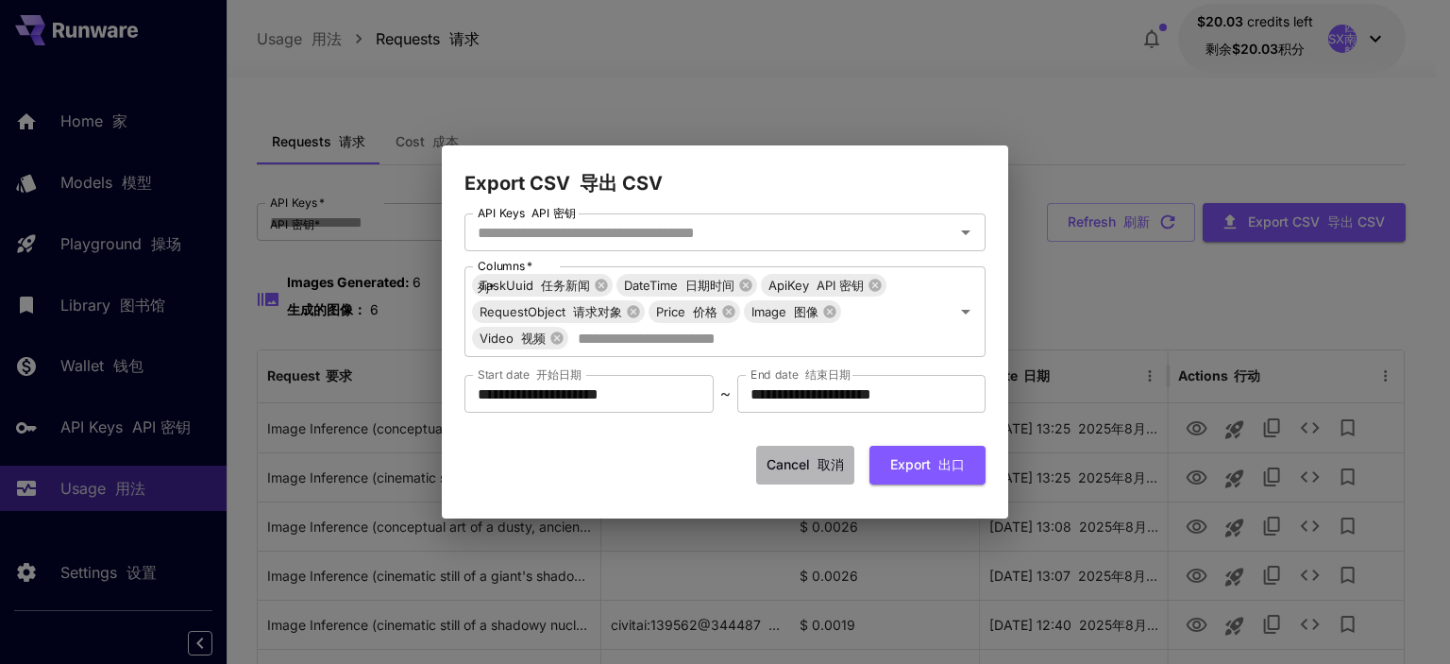
click at [823, 458] on font "取消" at bounding box center [831, 464] width 26 height 16
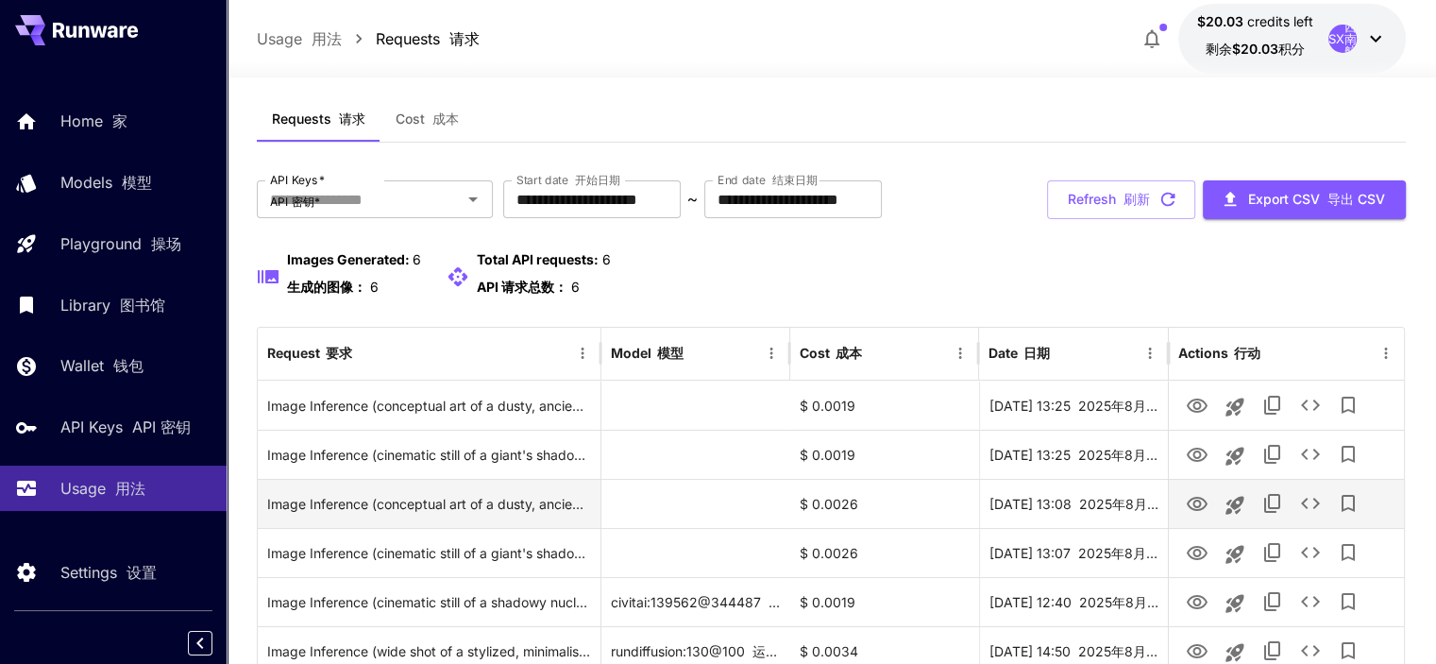
scroll to position [94, 0]
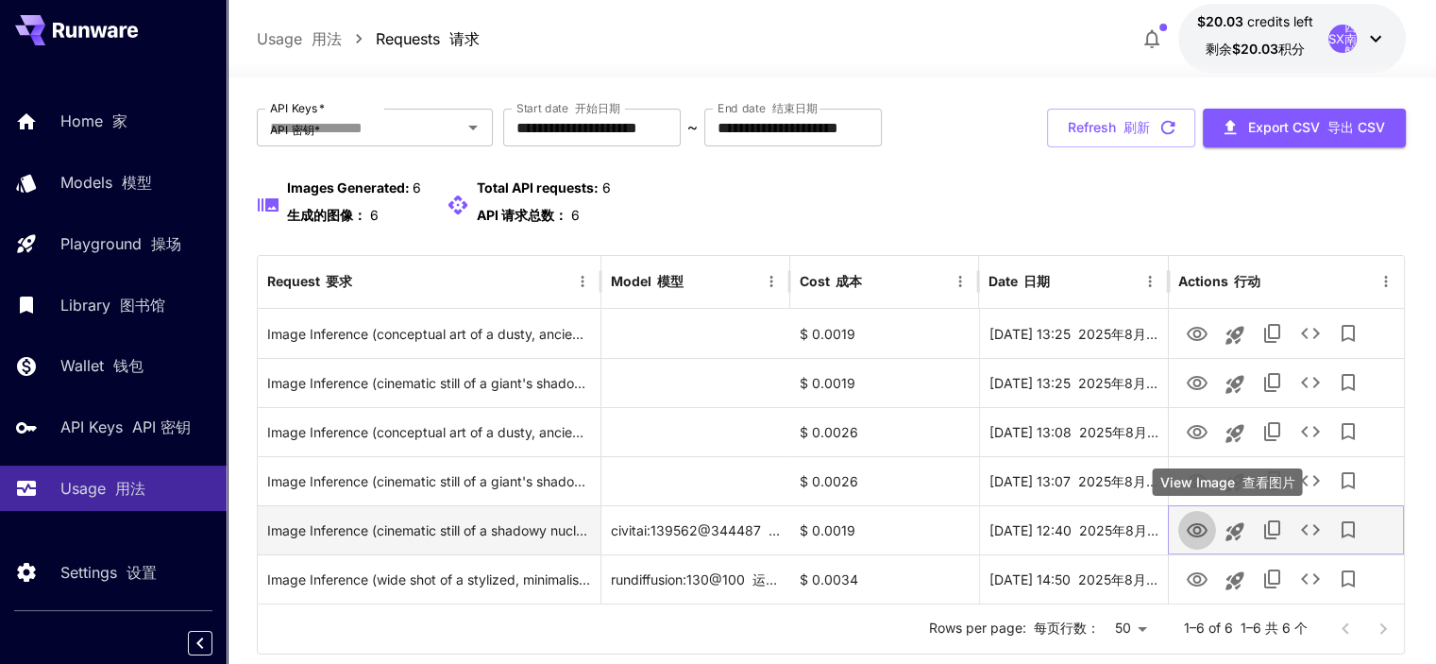
click at [1179, 530] on button "View Image" at bounding box center [1198, 529] width 38 height 39
click at [1192, 529] on icon "View Image" at bounding box center [1197, 530] width 23 height 23
